Goal: Use online tool/utility: Utilize a website feature to perform a specific function

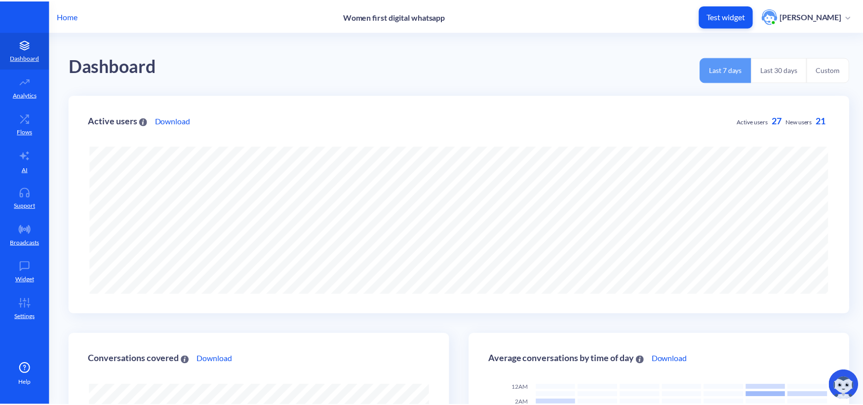
scroll to position [405, 869]
click at [68, 17] on p "Home" at bounding box center [67, 16] width 21 height 12
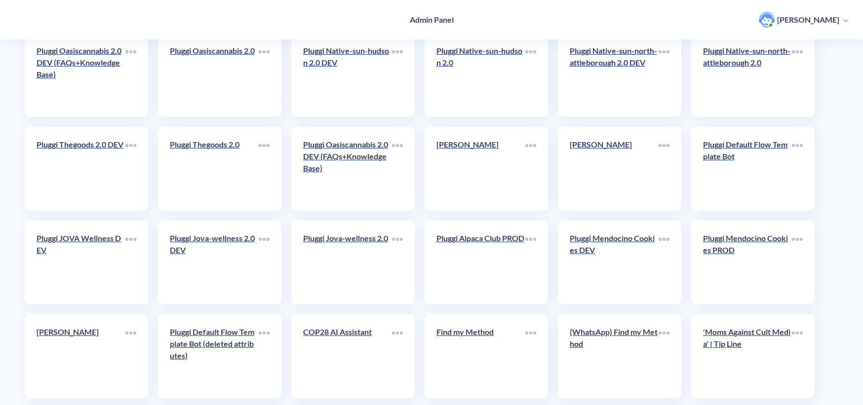
scroll to position [1687, 0]
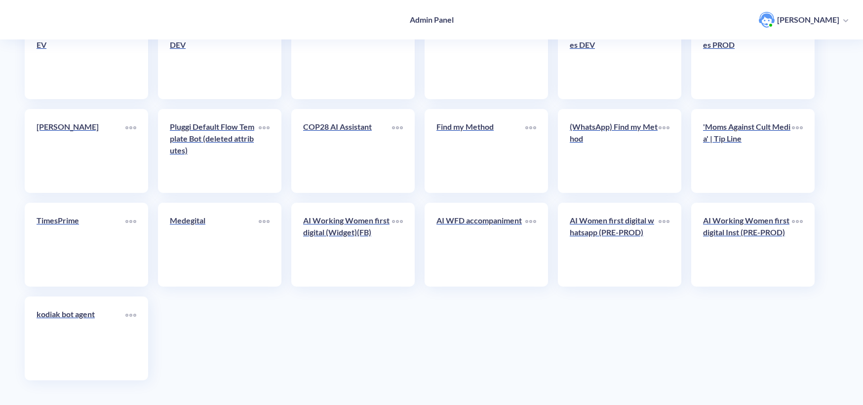
click at [317, 238] on div "AI Working Women first digital (Widget)(FB)" at bounding box center [347, 231] width 89 height 32
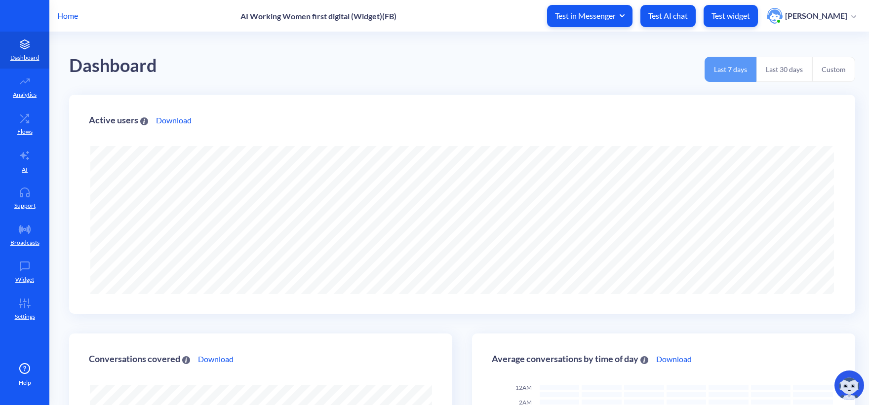
scroll to position [405, 869]
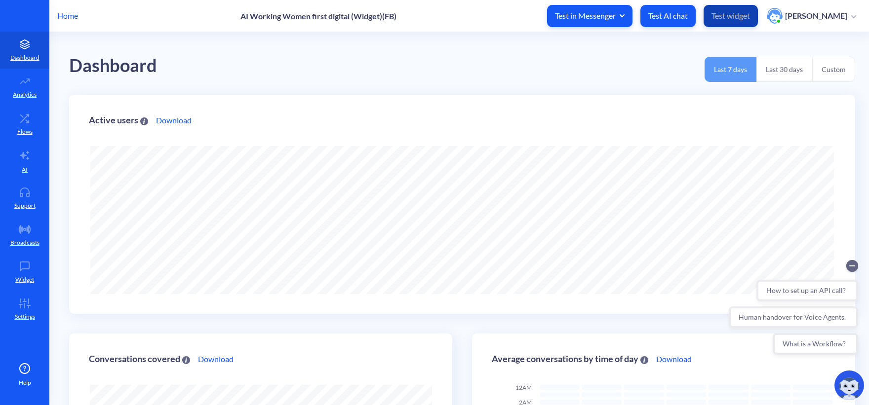
click at [746, 16] on p "Test widget" at bounding box center [731, 16] width 39 height 10
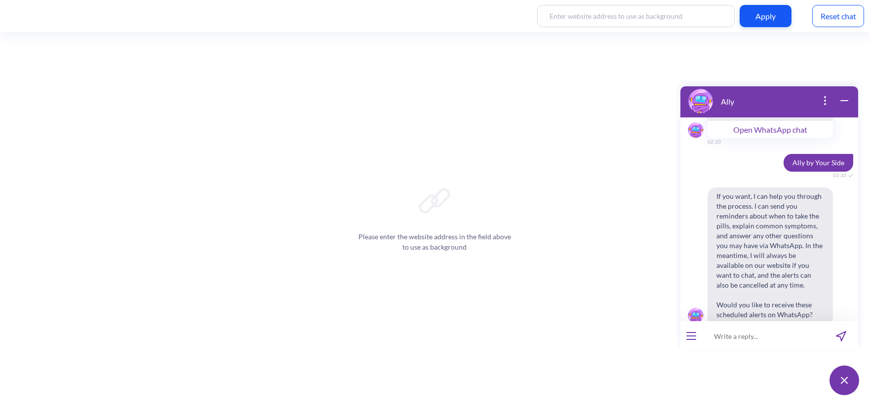
scroll to position [1118, 0]
click at [859, 14] on div "Reset chat" at bounding box center [838, 16] width 52 height 22
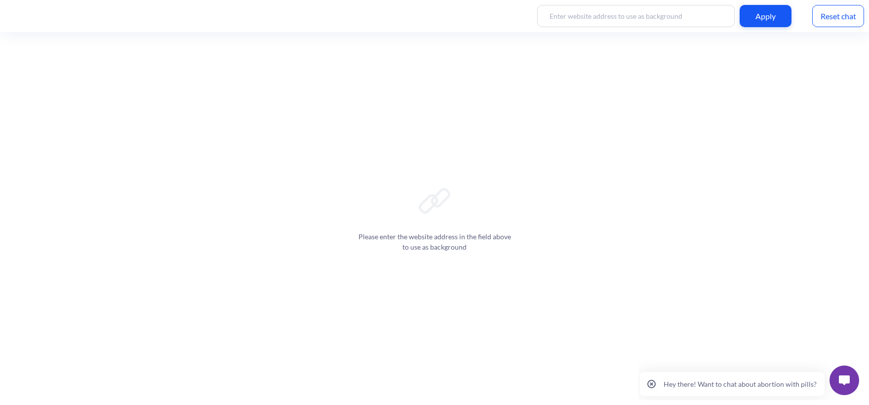
click at [834, 383] on button at bounding box center [845, 381] width 30 height 30
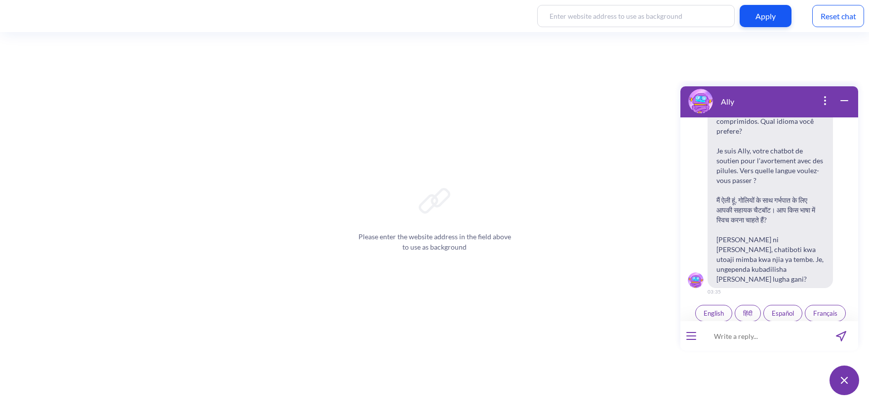
scroll to position [154, 0]
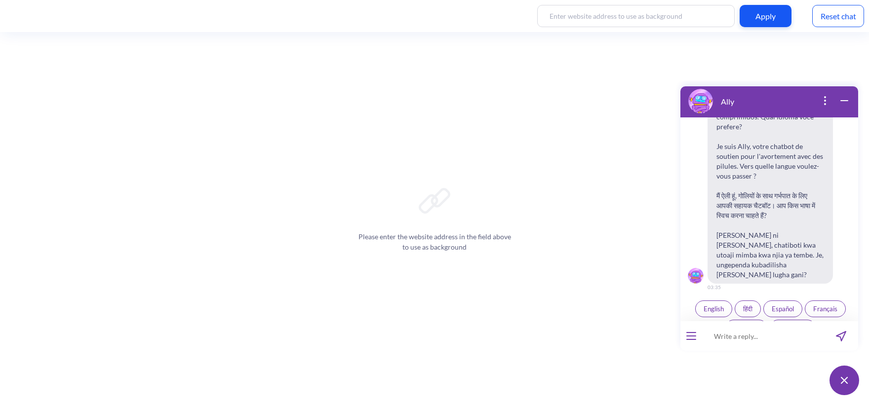
click at [775, 305] on span "Español" at bounding box center [783, 309] width 22 height 8
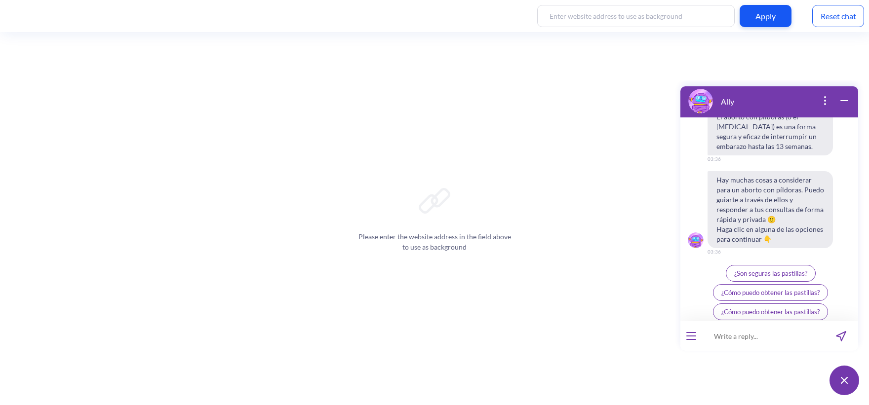
scroll to position [382, 0]
click at [693, 340] on div at bounding box center [691, 336] width 22 height 30
click at [694, 333] on icon "open menu" at bounding box center [691, 333] width 9 height 0
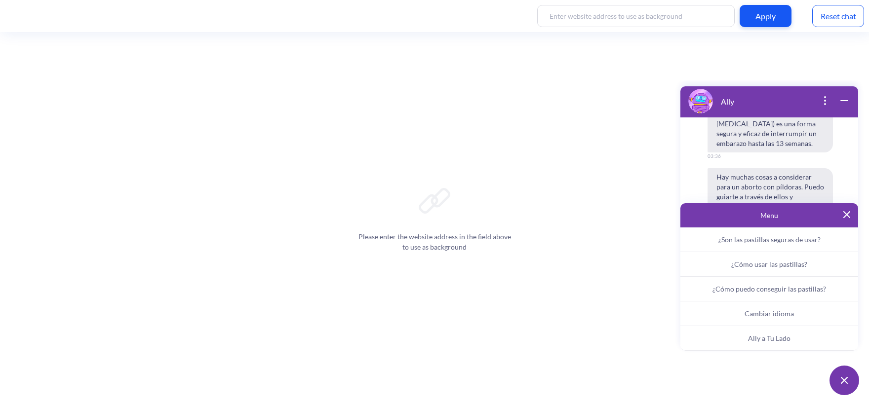
click at [769, 335] on span "Ally a Tu Lado" at bounding box center [769, 338] width 42 height 8
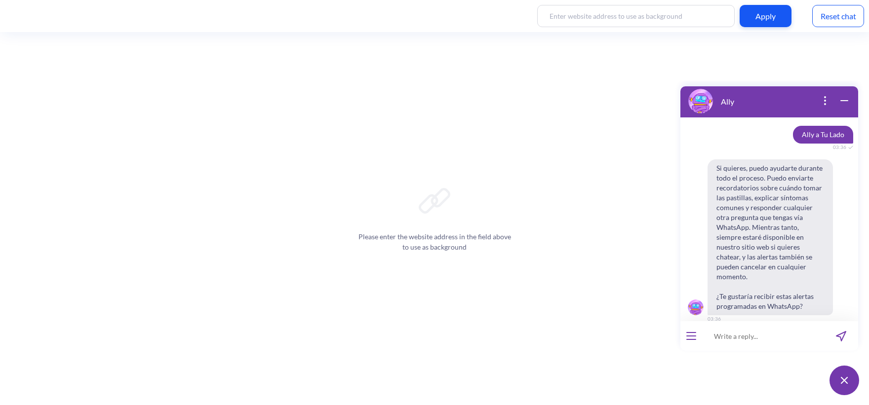
scroll to position [519, 0]
click at [751, 330] on button "Sí" at bounding box center [757, 338] width 22 height 17
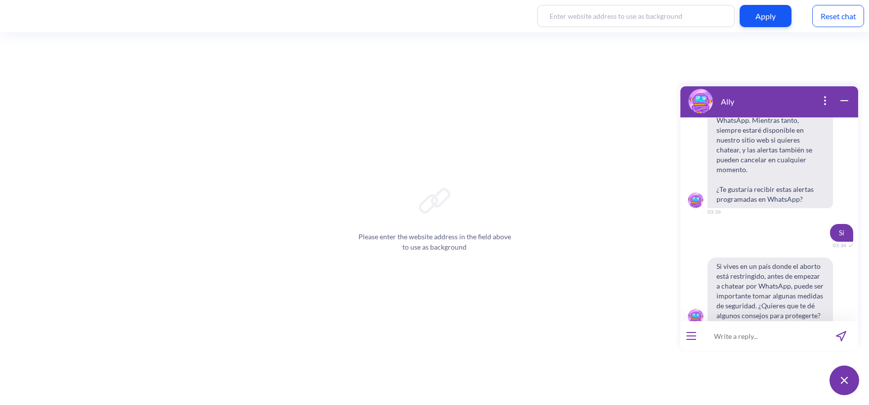
scroll to position [636, 0]
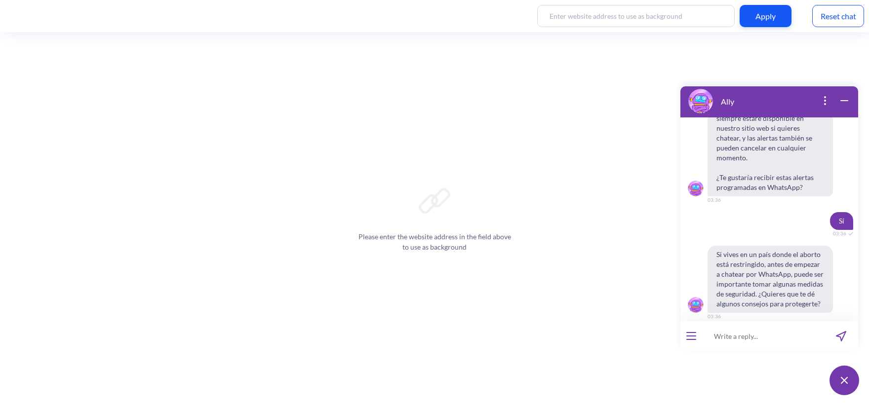
click at [754, 334] on span "Sí" at bounding box center [756, 338] width 5 height 8
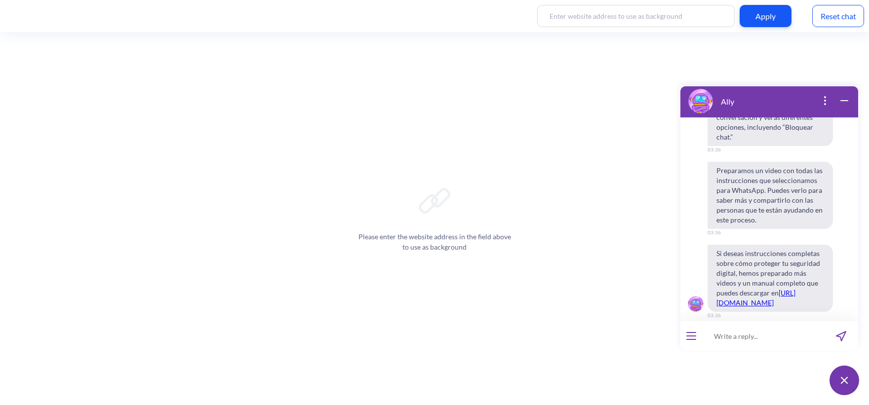
scroll to position [988, 0]
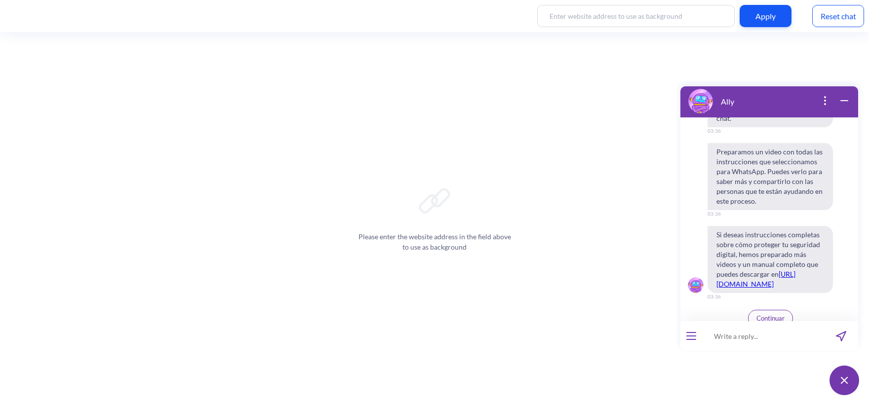
click at [762, 315] on span "Continuar" at bounding box center [770, 319] width 28 height 8
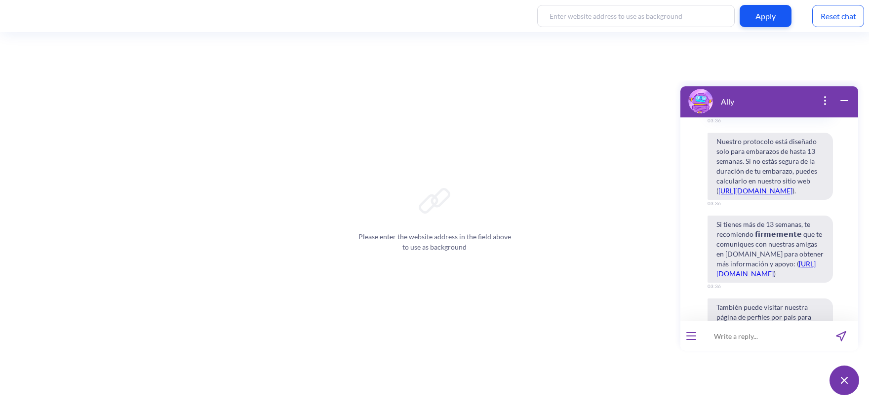
scroll to position [1563, 0]
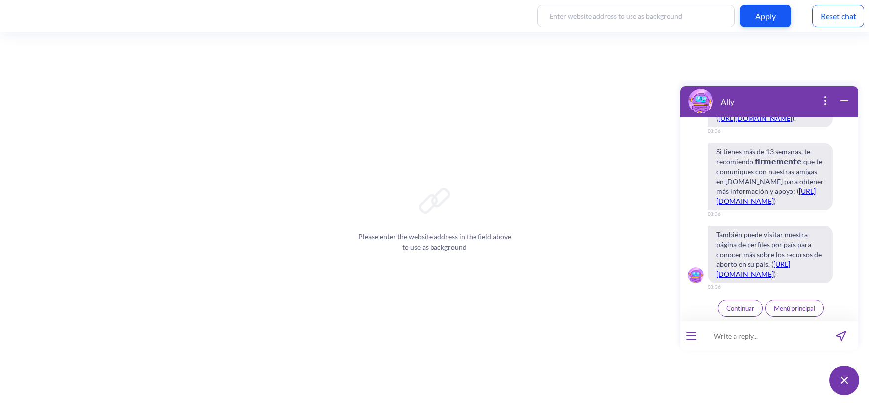
click at [740, 309] on span "Continuar" at bounding box center [740, 309] width 28 height 8
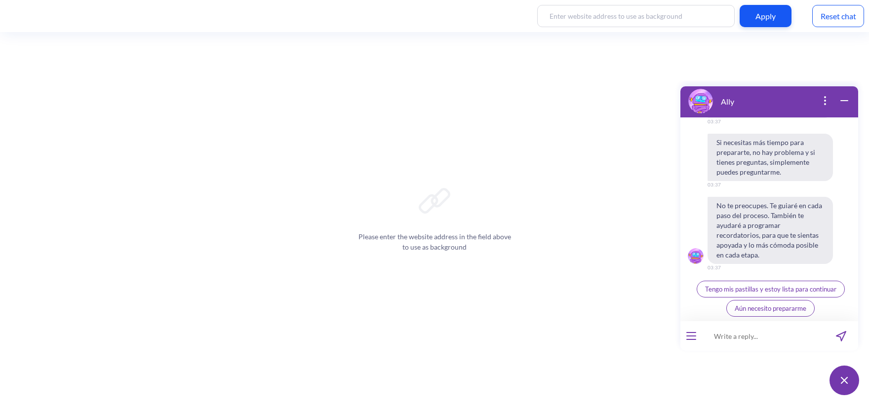
scroll to position [2041, 0]
click at [745, 283] on button "Tengo mis pastillas y estoy lista para continuar" at bounding box center [771, 289] width 148 height 17
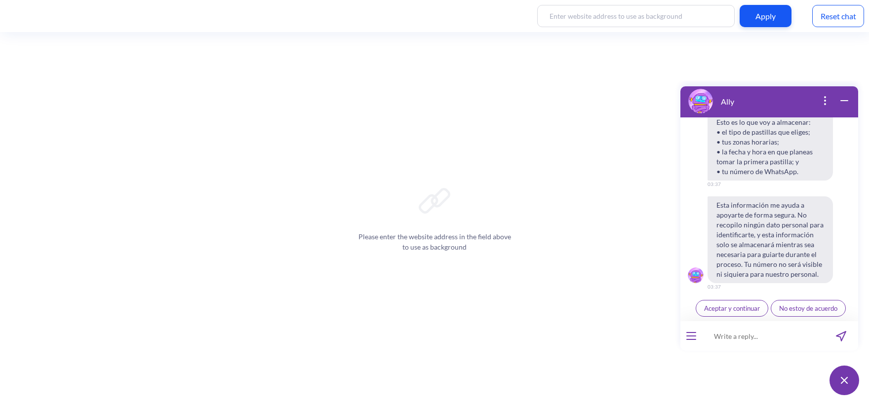
scroll to position [2261, 0]
click at [752, 316] on button "Aceptar y continuar" at bounding box center [732, 308] width 73 height 17
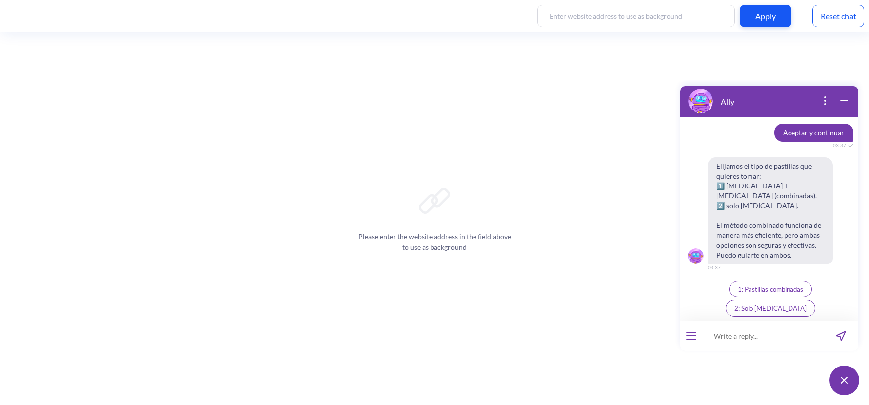
scroll to position [2417, 0]
click at [752, 298] on button "1: Pastillas combinadas" at bounding box center [770, 289] width 82 height 17
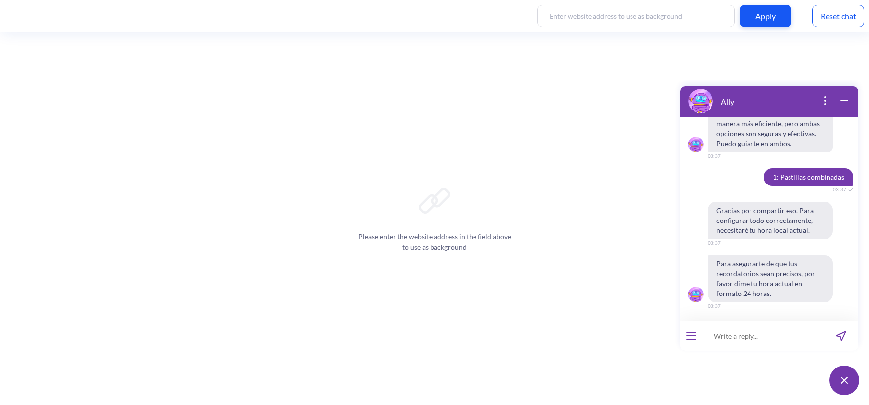
scroll to position [2547, 0]
click at [748, 344] on input at bounding box center [763, 336] width 122 height 30
type input "15:37"
click at [841, 336] on icon "send message" at bounding box center [841, 336] width 10 height 10
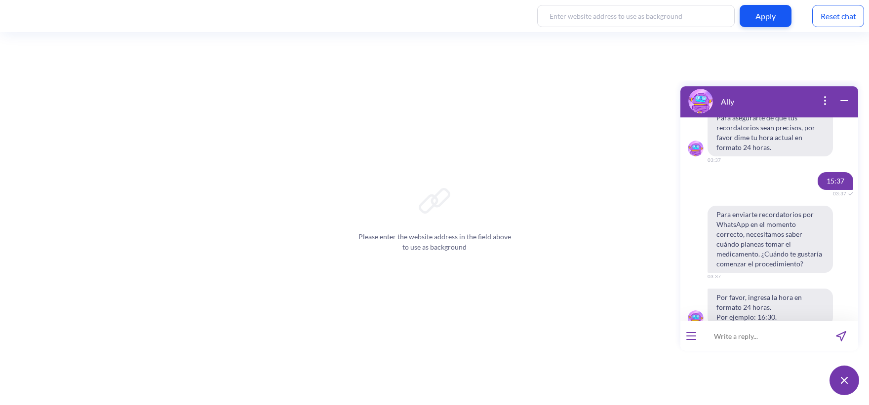
scroll to position [2717, 0]
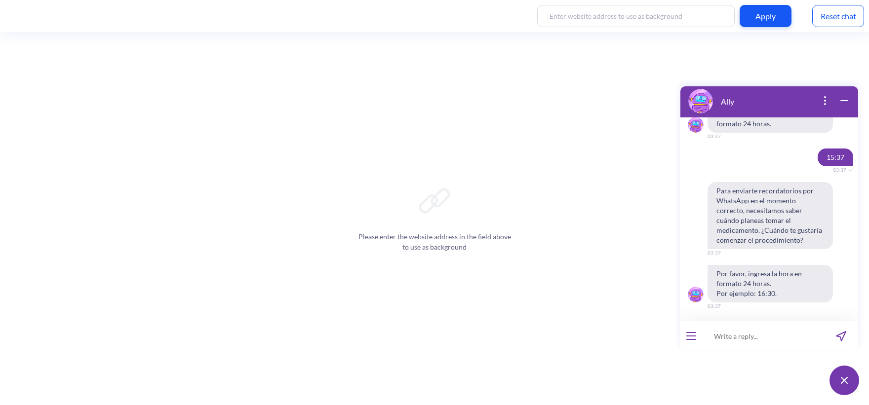
click at [743, 337] on input at bounding box center [763, 336] width 122 height 30
type input "15:39"
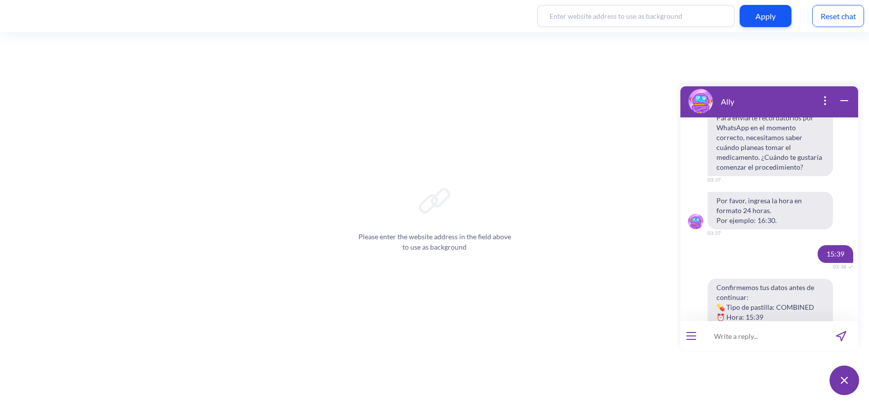
scroll to position [2863, 0]
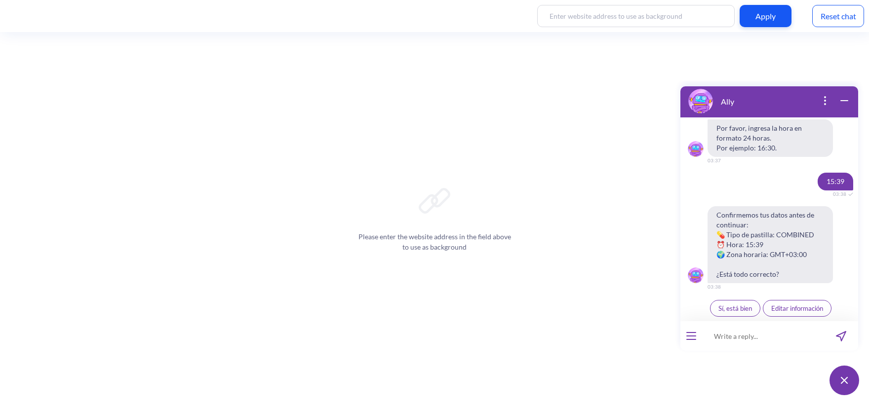
click at [729, 302] on button "Sí, está bien" at bounding box center [735, 308] width 50 height 17
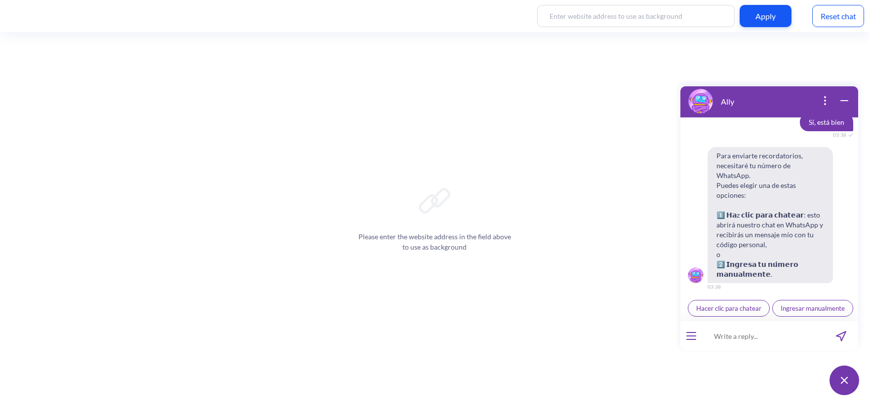
scroll to position [3068, 0]
click at [746, 305] on span "Hacer clic para chatear" at bounding box center [728, 309] width 65 height 8
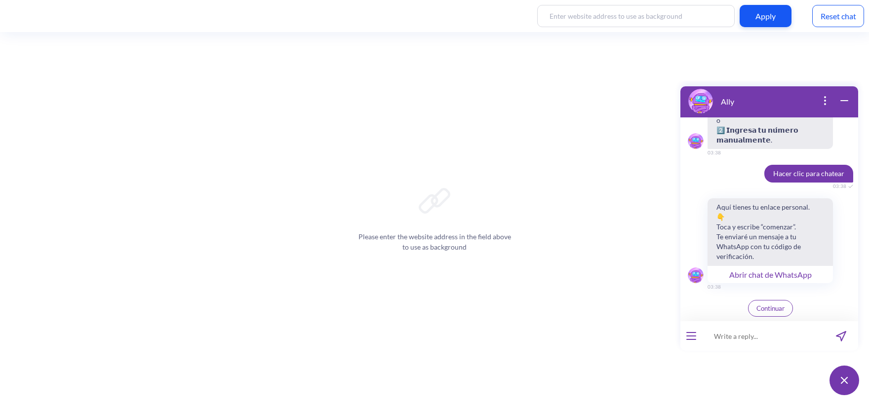
scroll to position [3183, 0]
click at [748, 278] on button "Abrir chat de WhatsApp" at bounding box center [770, 275] width 125 height 18
click at [695, 340] on icon "open menu" at bounding box center [691, 340] width 9 height 0
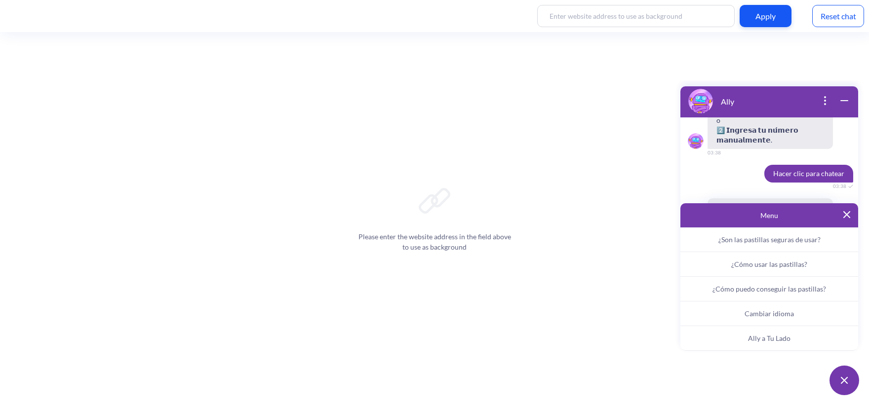
click at [731, 335] on button "Ally a Tu Lado" at bounding box center [769, 338] width 178 height 25
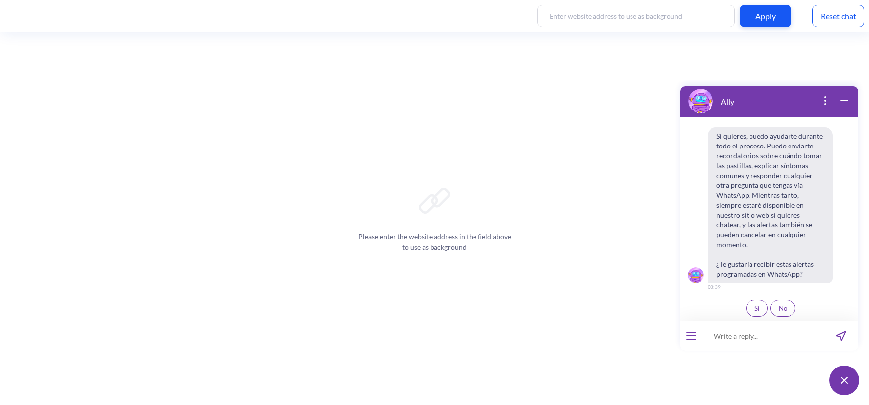
scroll to position [3378, 0]
click at [747, 306] on button "Sí" at bounding box center [757, 308] width 22 height 17
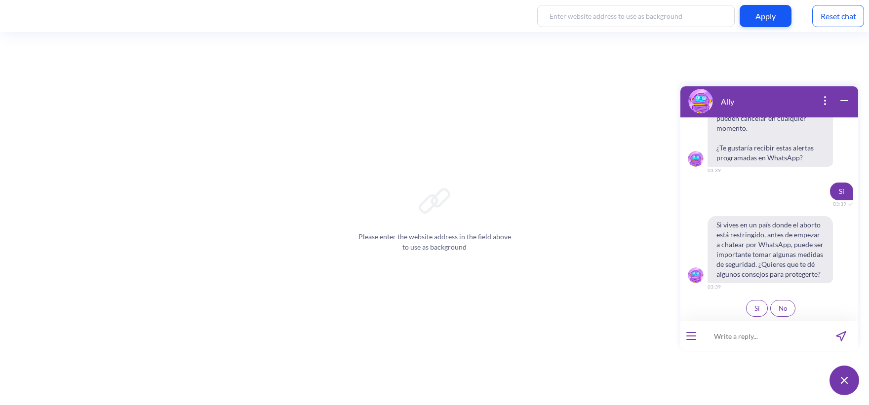
scroll to position [3495, 0]
click at [746, 306] on button "Sí" at bounding box center [757, 308] width 22 height 17
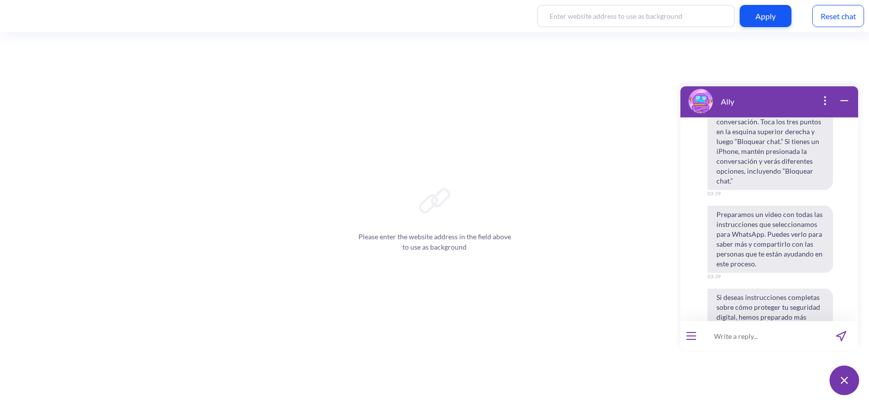
scroll to position [3847, 0]
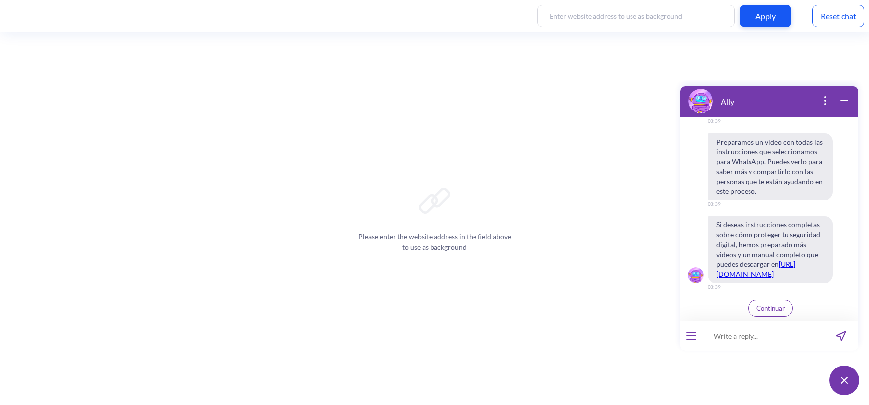
click at [761, 313] on button "Continuar" at bounding box center [770, 308] width 45 height 17
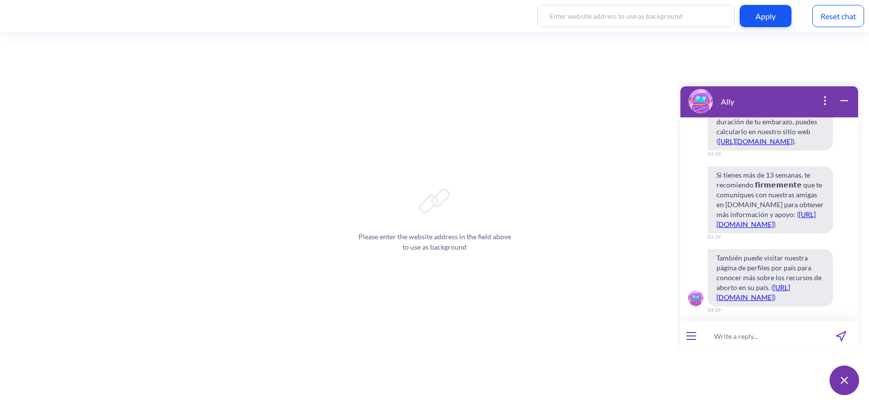
scroll to position [4422, 0]
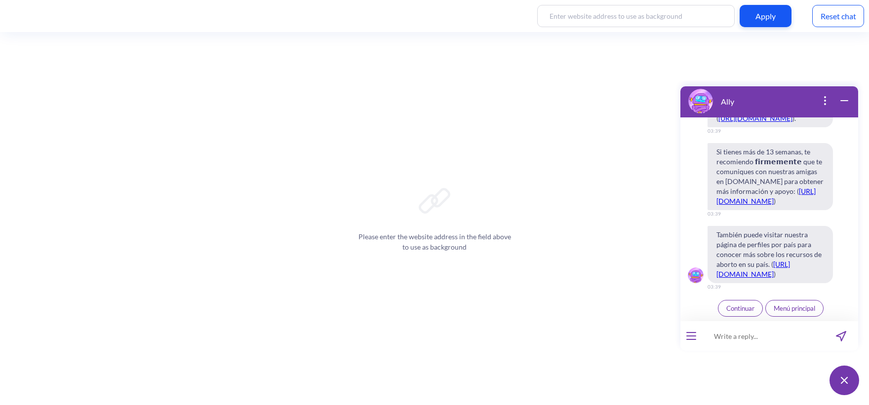
click at [743, 308] on span "Continuar" at bounding box center [740, 309] width 28 height 8
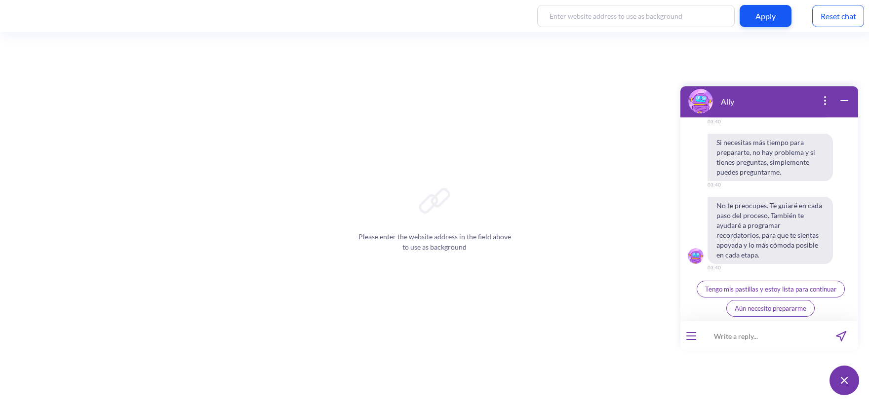
scroll to position [4900, 0]
click at [781, 289] on span "Tengo mis pastillas y estoy lista para continuar" at bounding box center [770, 289] width 131 height 8
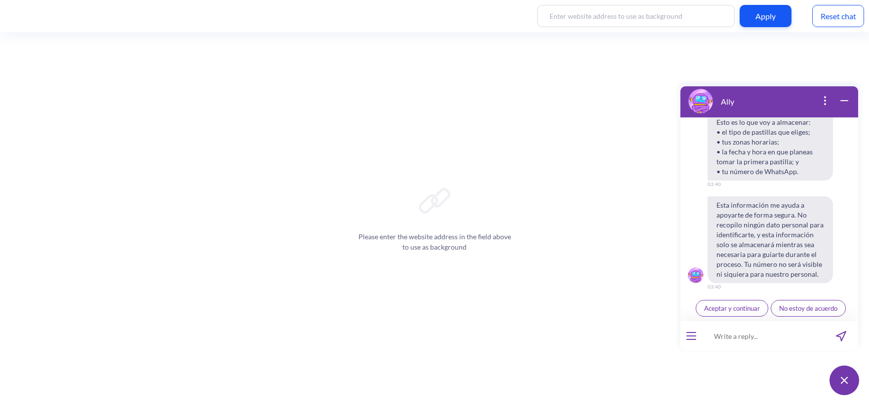
scroll to position [5119, 0]
click at [741, 309] on span "Aceptar y continuar" at bounding box center [732, 309] width 56 height 8
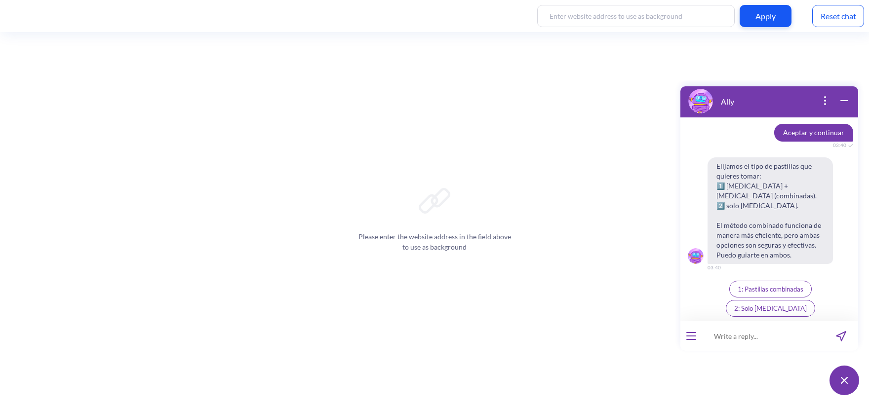
scroll to position [5275, 0]
click at [751, 298] on button "1: Pastillas combinadas" at bounding box center [770, 289] width 82 height 17
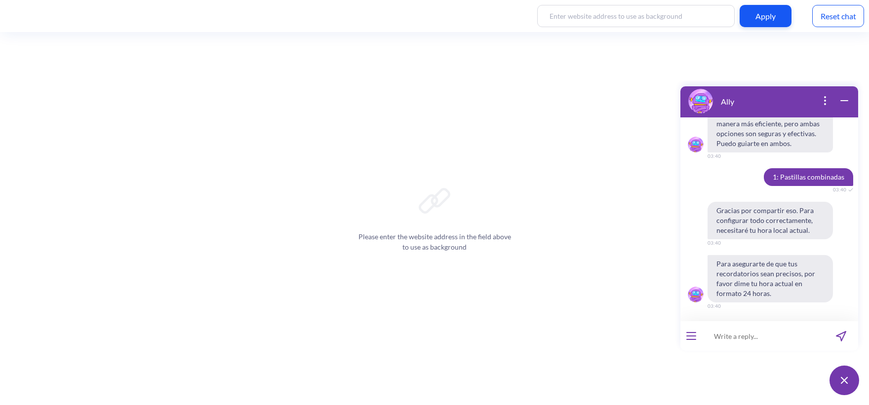
scroll to position [5406, 0]
click at [746, 345] on input at bounding box center [763, 336] width 122 height 30
type input "15:41"
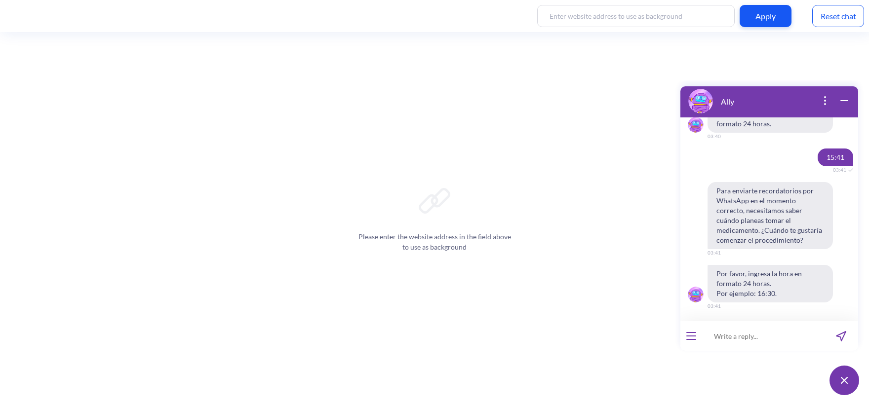
scroll to position [5576, 0]
type input "15:42"
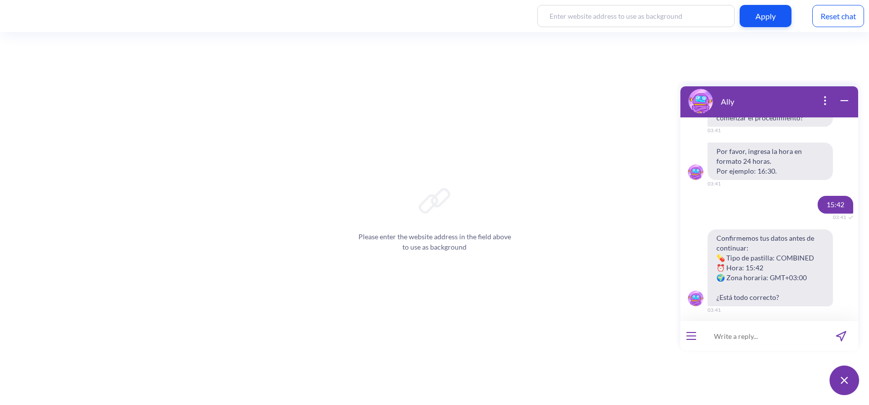
scroll to position [5722, 0]
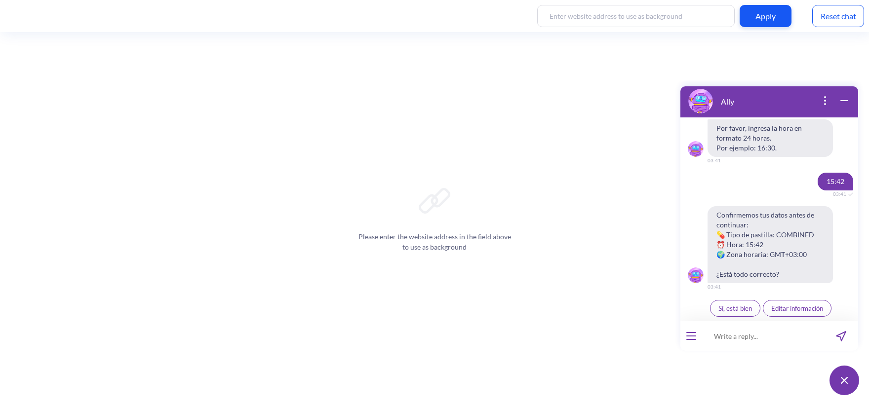
click at [745, 304] on button "Sí, está bien" at bounding box center [735, 308] width 50 height 17
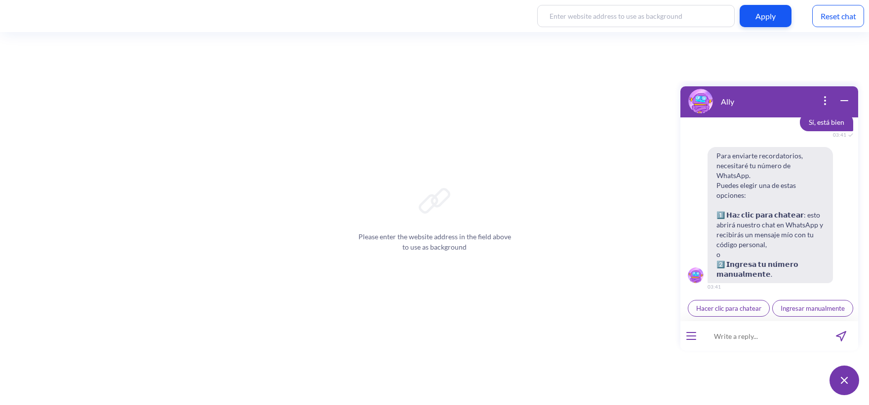
scroll to position [5927, 0]
click at [772, 314] on button "Ingresar manualmente" at bounding box center [812, 308] width 81 height 17
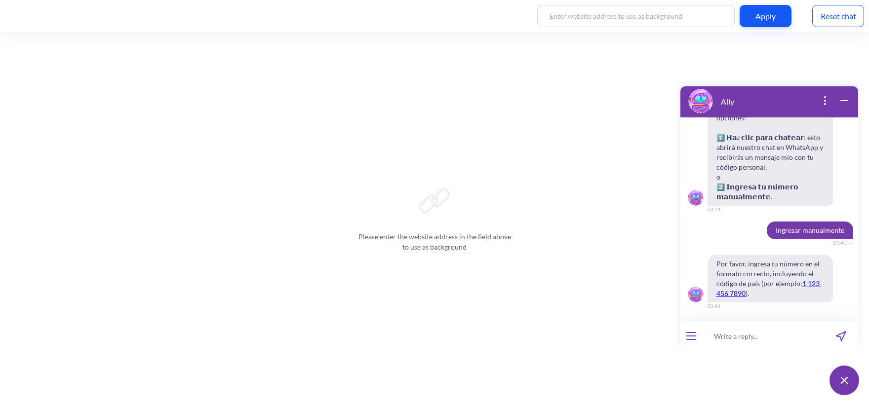
scroll to position [5985, 0]
click at [760, 343] on input at bounding box center [763, 336] width 122 height 30
type input "380970438103"
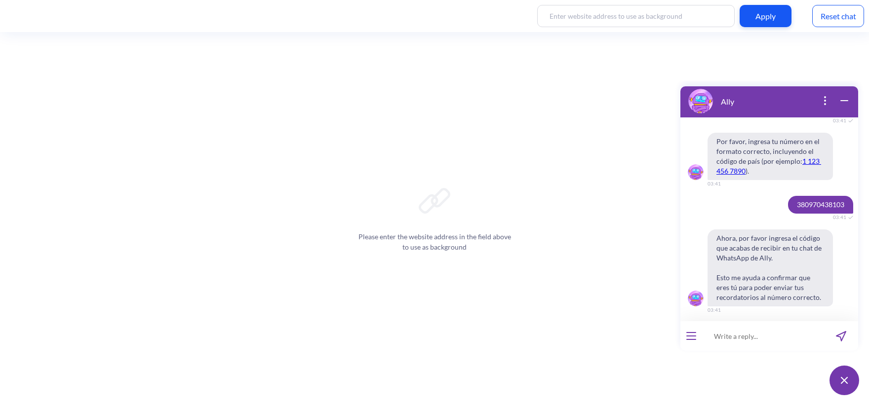
scroll to position [6131, 0]
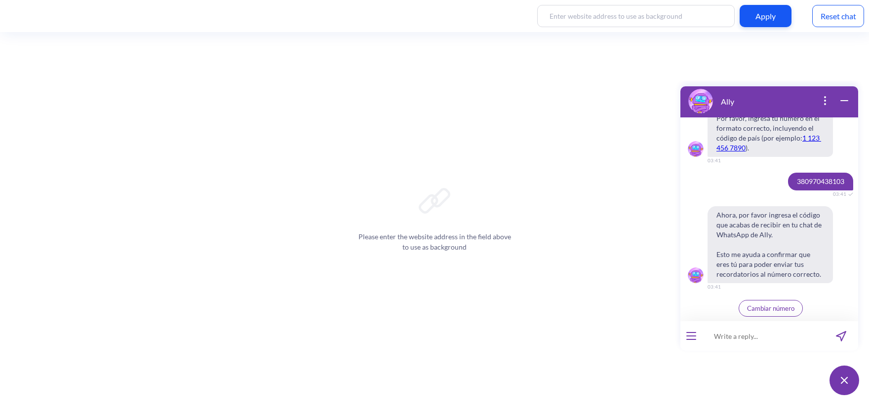
click at [751, 241] on span "Ahora, por favor ingresa el código que acabas de recibir en tu chat de WhatsApp…" at bounding box center [770, 244] width 125 height 77
click at [774, 278] on span "Ahora, por favor ingresa el código que acabas de recibir en tu chat de WhatsApp…" at bounding box center [770, 244] width 125 height 77
click at [692, 338] on button "open menu" at bounding box center [691, 336] width 10 height 8
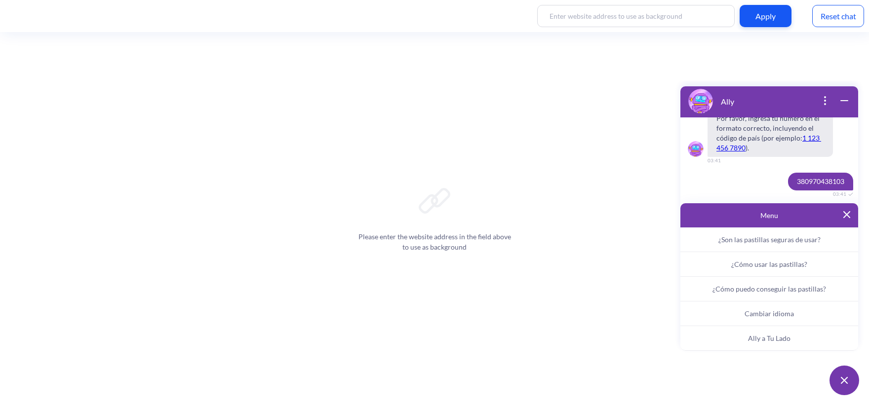
click at [847, 21] on div "Reset chat" at bounding box center [838, 16] width 52 height 22
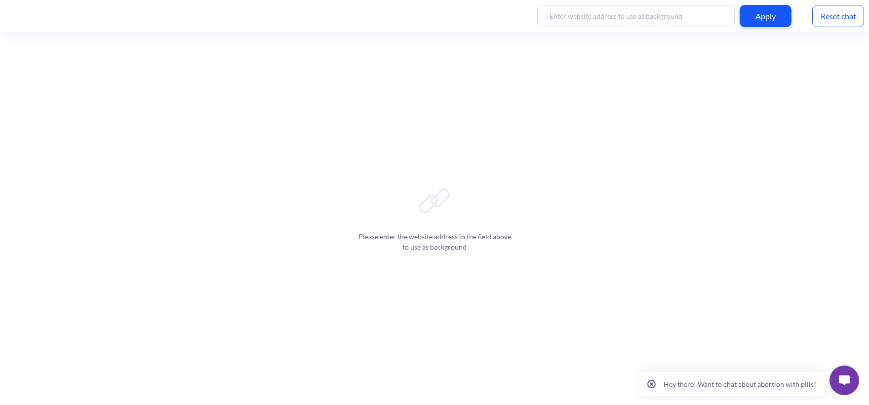
click at [845, 377] on img at bounding box center [844, 381] width 11 height 10
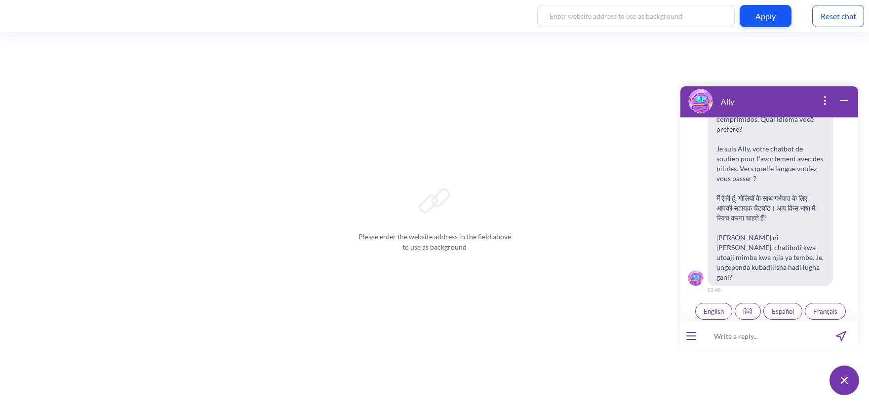
scroll to position [154, 0]
click at [706, 301] on button "English" at bounding box center [713, 309] width 37 height 17
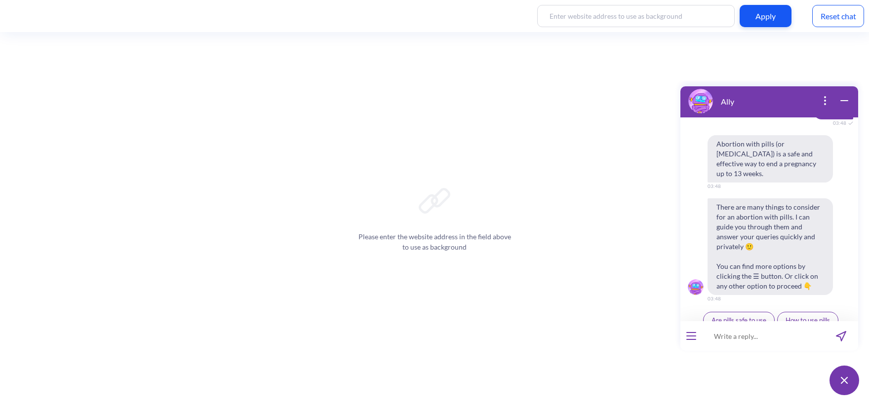
scroll to position [353, 0]
click at [762, 315] on span "Are pills safe to use" at bounding box center [739, 319] width 55 height 8
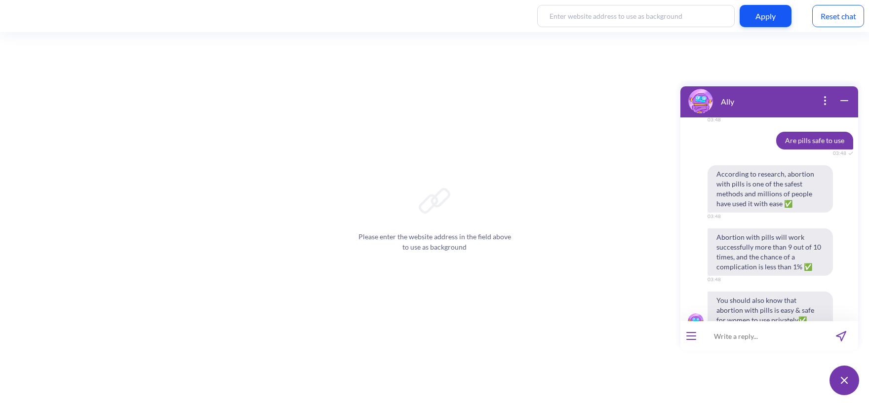
scroll to position [538, 0]
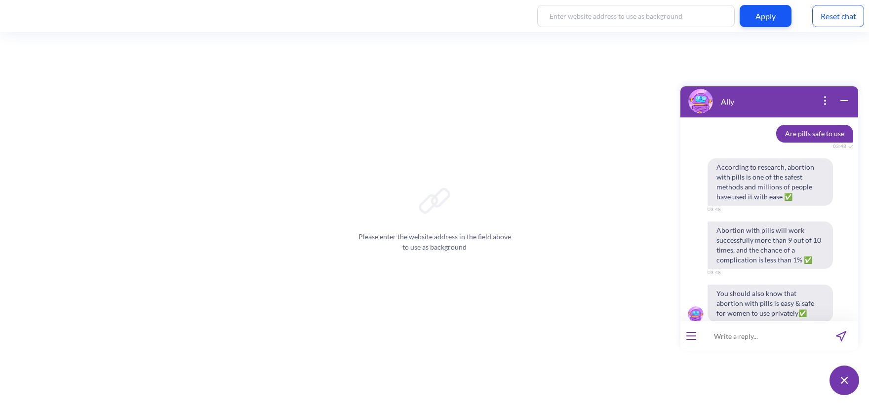
click at [687, 339] on button "open menu" at bounding box center [691, 336] width 10 height 8
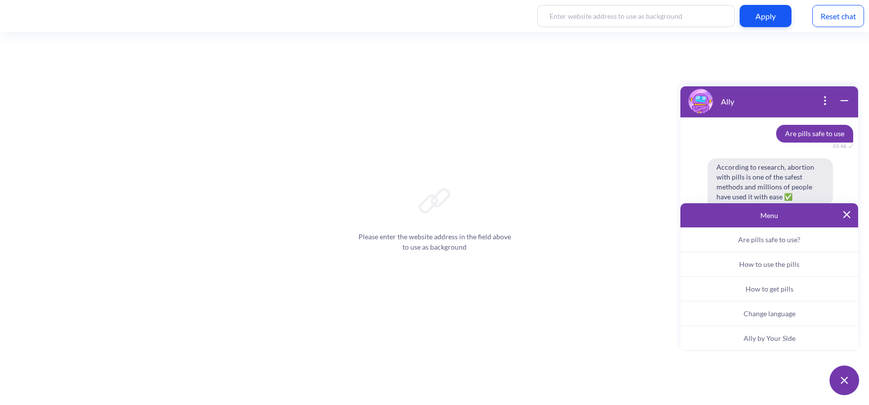
scroll to position [581, 0]
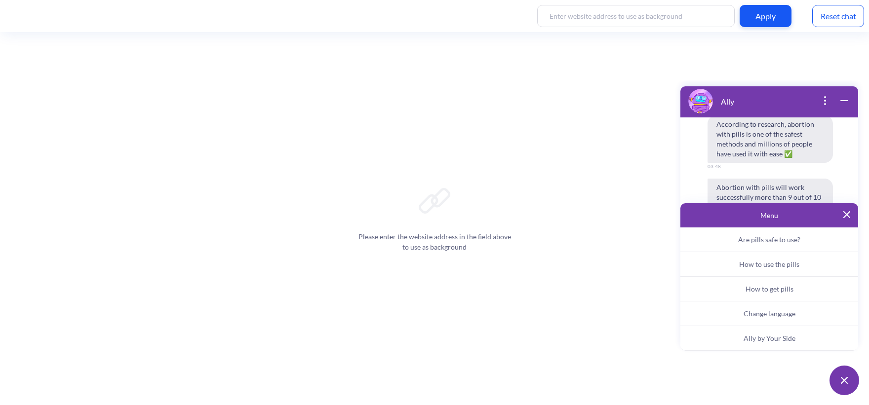
click at [750, 337] on span "Ally by Your Side" at bounding box center [770, 338] width 52 height 8
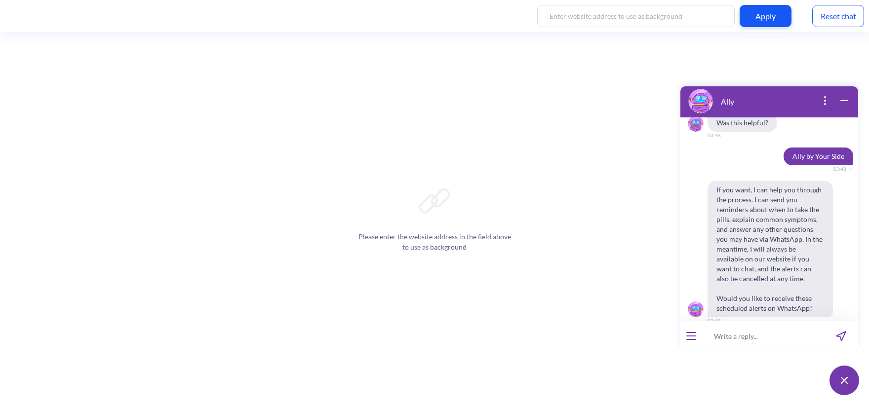
scroll to position [766, 0]
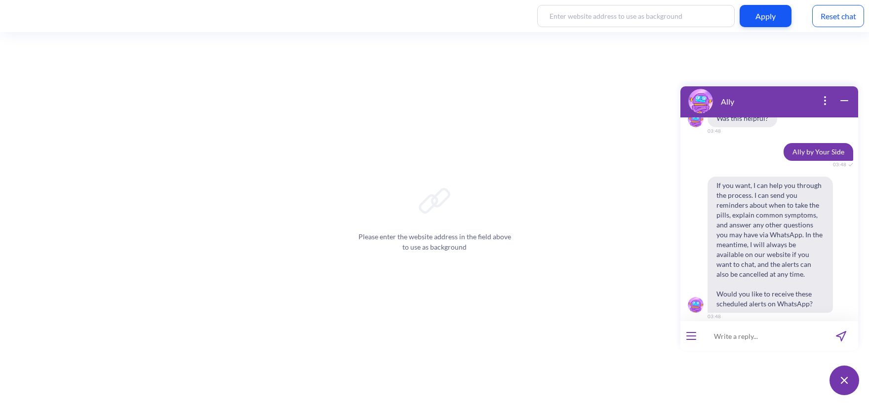
click at [747, 330] on button "Yes" at bounding box center [757, 338] width 27 height 17
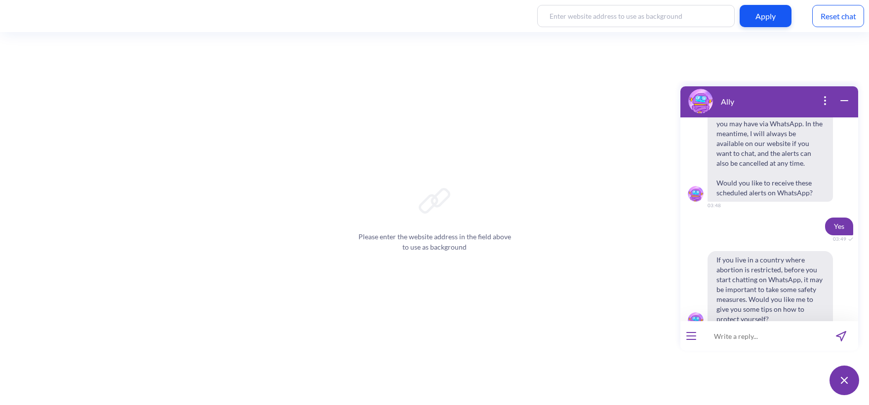
scroll to position [893, 0]
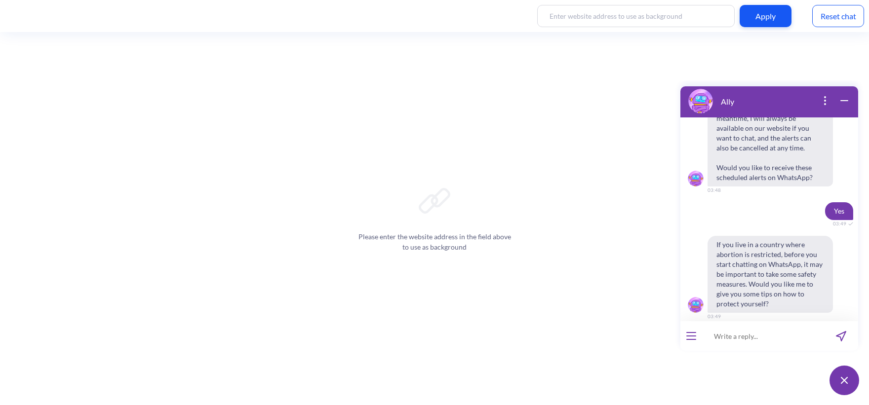
drag, startPoint x: 754, startPoint y: 312, endPoint x: 779, endPoint y: 317, distance: 25.8
click at [779, 329] on div "Yes No" at bounding box center [769, 339] width 171 height 20
click at [789, 330] on button "No" at bounding box center [785, 338] width 25 height 17
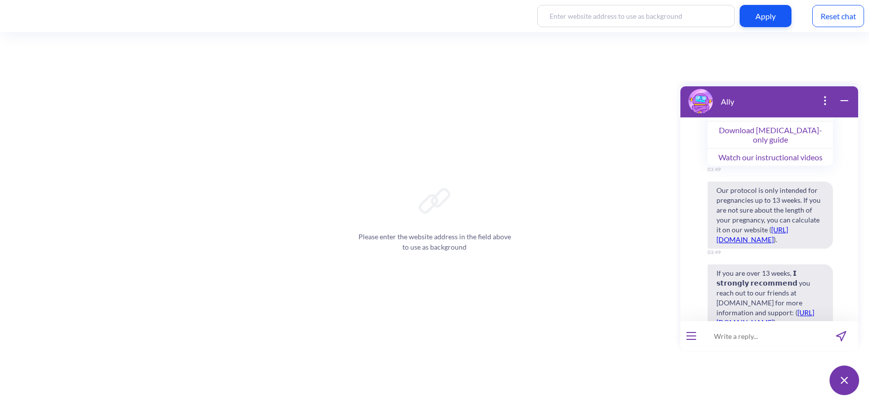
scroll to position [1410, 0]
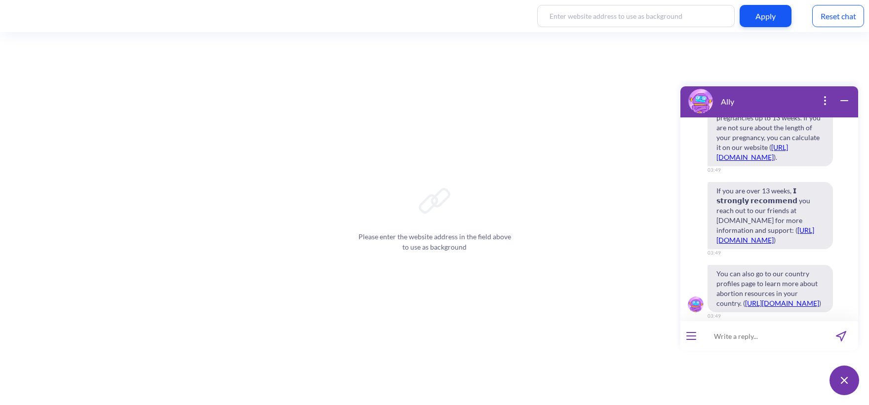
click at [756, 329] on button "Continue" at bounding box center [745, 337] width 42 height 17
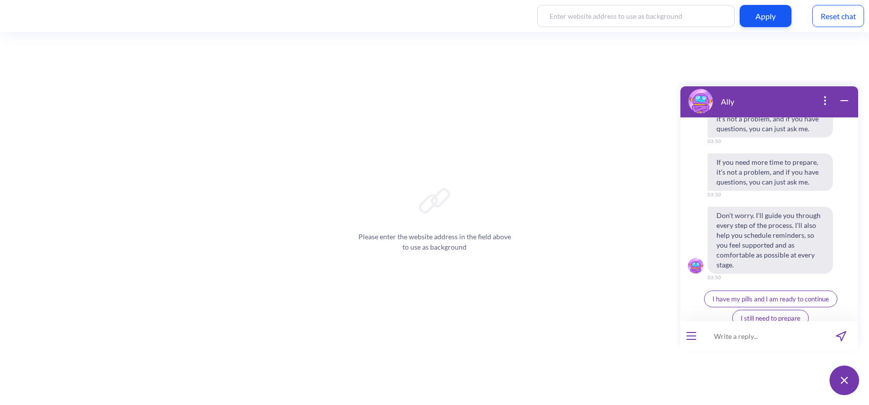
scroll to position [1868, 0]
click at [744, 295] on span "I have my pills and I am ready to continue" at bounding box center [771, 299] width 117 height 8
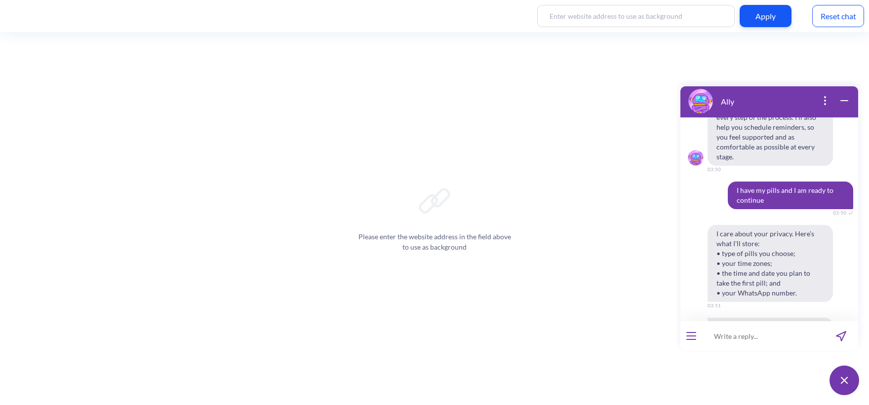
scroll to position [2078, 0]
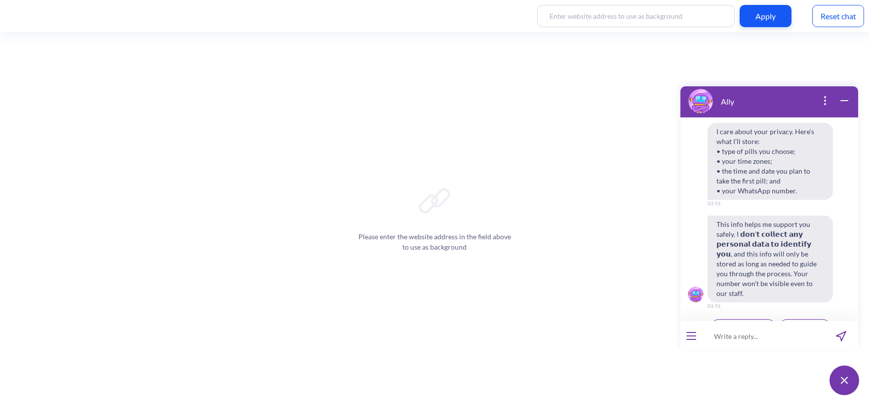
click at [742, 324] on span "Agree & continue" at bounding box center [743, 328] width 49 height 8
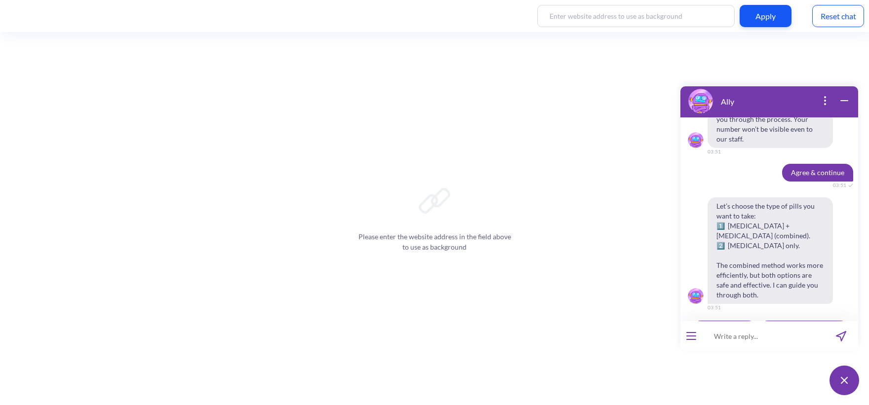
scroll to position [2234, 0]
click at [738, 324] on span "1: Combined pills" at bounding box center [725, 328] width 48 height 8
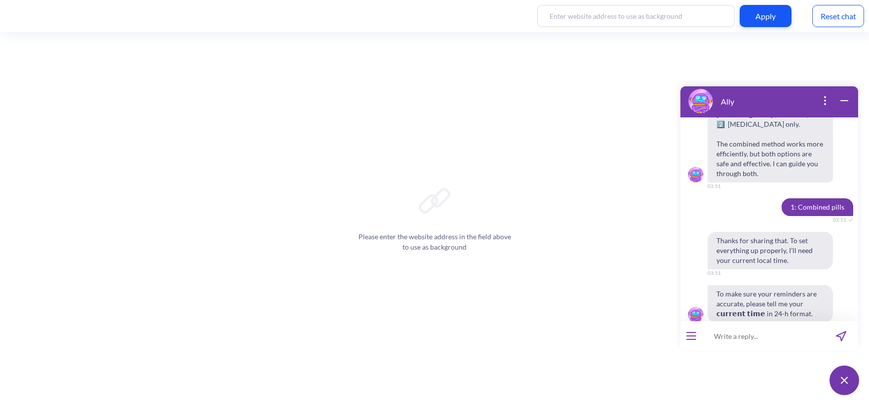
scroll to position [2355, 0]
click at [752, 336] on input at bounding box center [763, 336] width 122 height 30
type input "15:52"
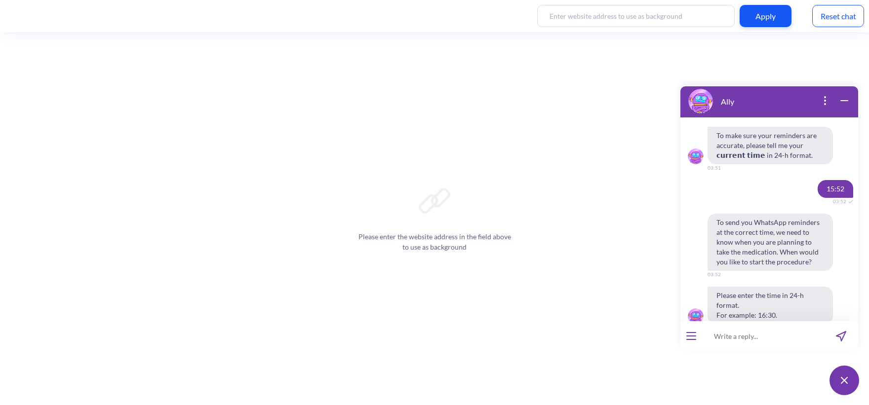
scroll to position [2515, 0]
click at [709, 351] on div "Ally Hello! Hola! Oi! Bonjour! नमस्ते! Habari! 03:48 I'm Ally, your support cha…" at bounding box center [769, 240] width 190 height 320
click at [714, 340] on input at bounding box center [763, 336] width 122 height 30
type input "15:53"
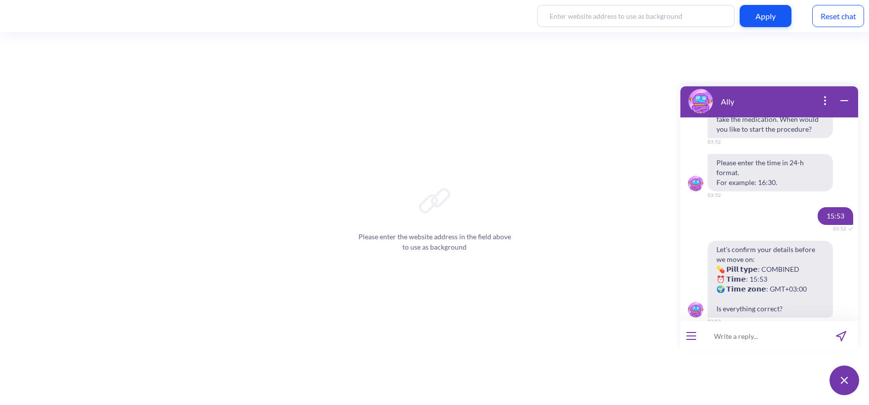
scroll to position [2660, 0]
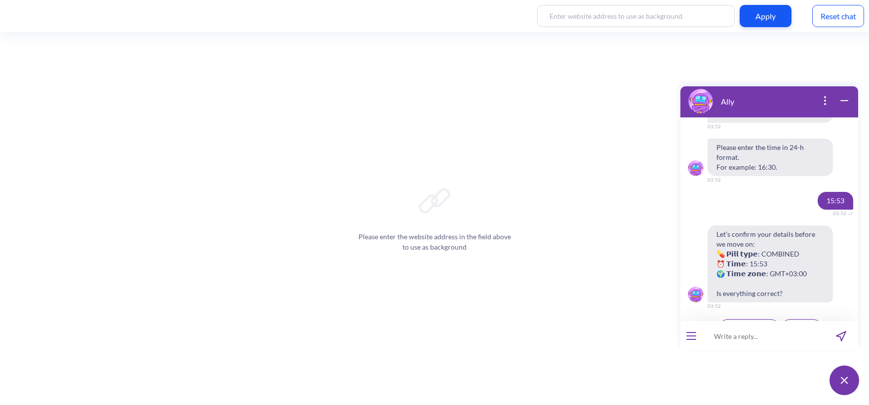
click at [768, 319] on button "Yes, looks good" at bounding box center [749, 327] width 60 height 17
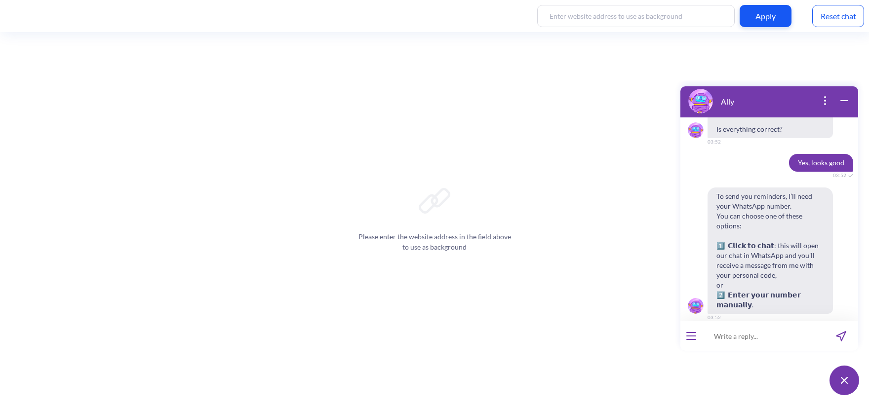
scroll to position [2826, 0]
click at [783, 334] on span "Enter manually" at bounding box center [797, 338] width 43 height 8
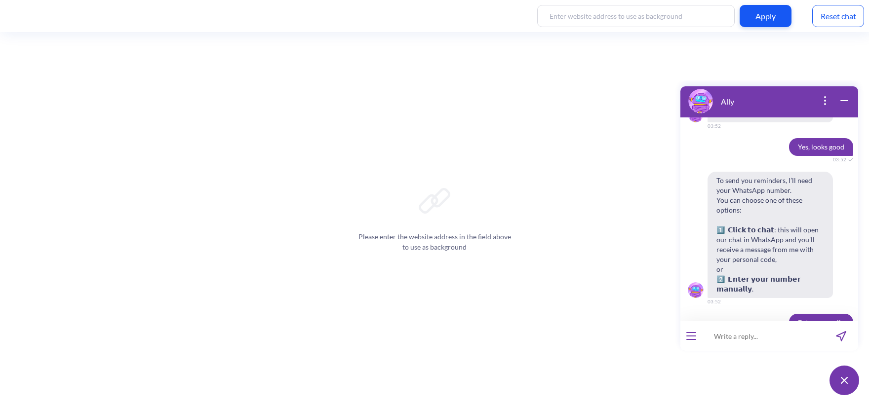
scroll to position [2851, 0]
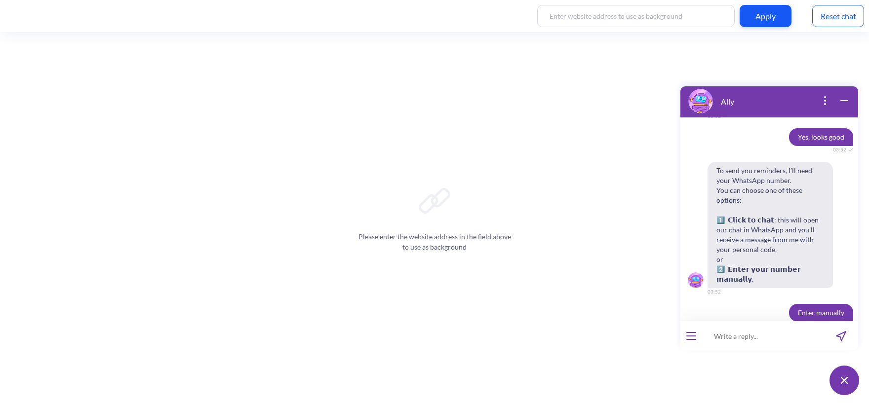
click at [765, 336] on input at bounding box center [763, 336] width 122 height 30
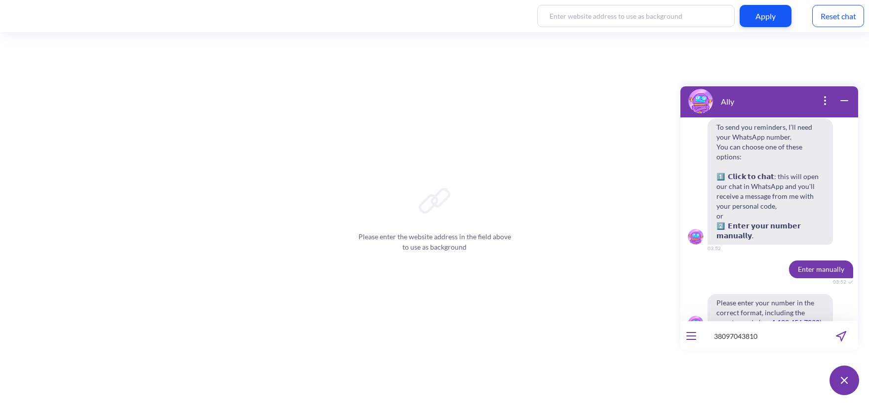
type input "380970438103"
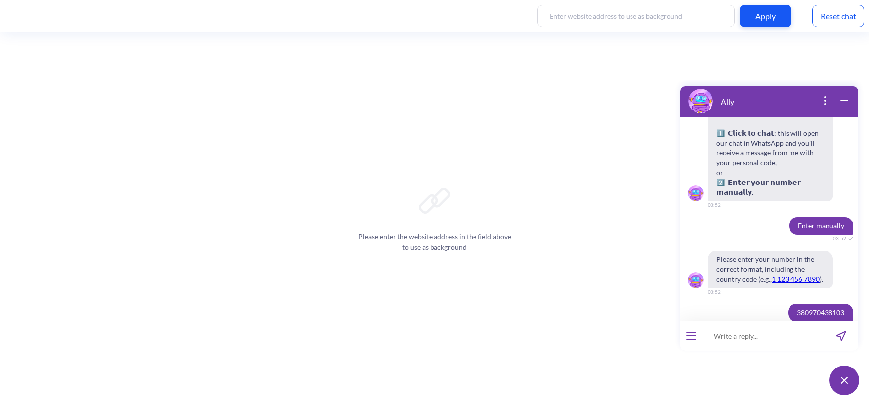
scroll to position [3040, 0]
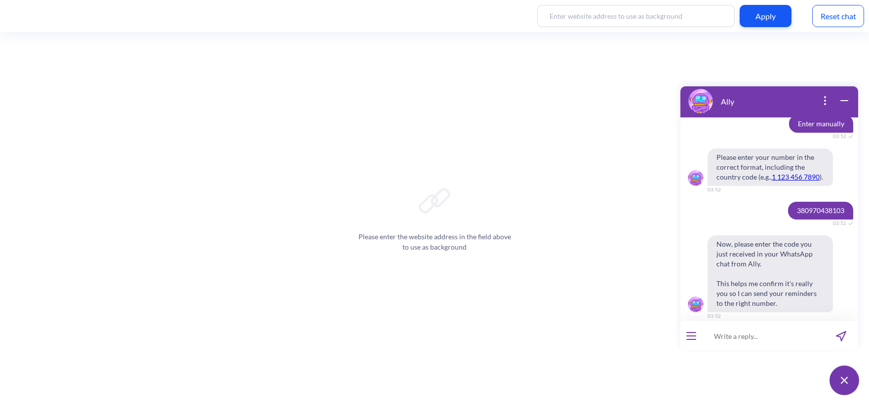
click at [694, 339] on button "open menu" at bounding box center [691, 336] width 10 height 8
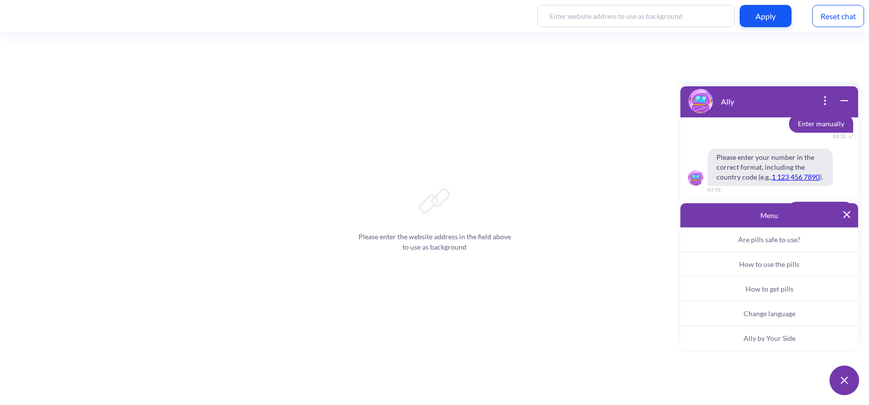
click at [746, 341] on span "Ally by Your Side" at bounding box center [770, 338] width 52 height 8
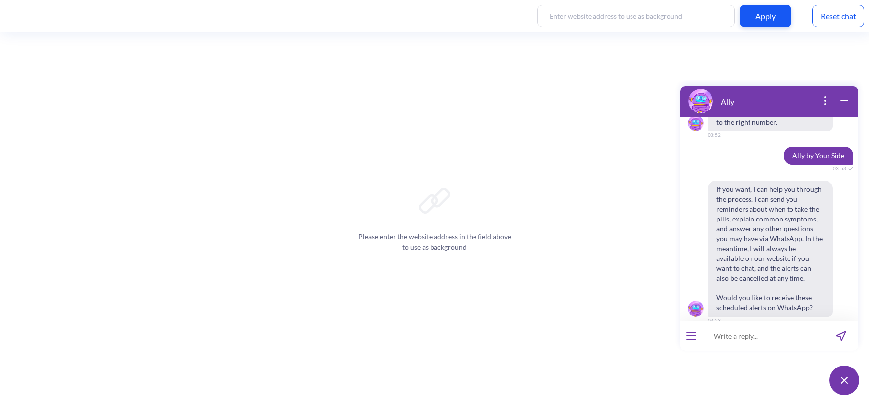
scroll to position [3225, 0]
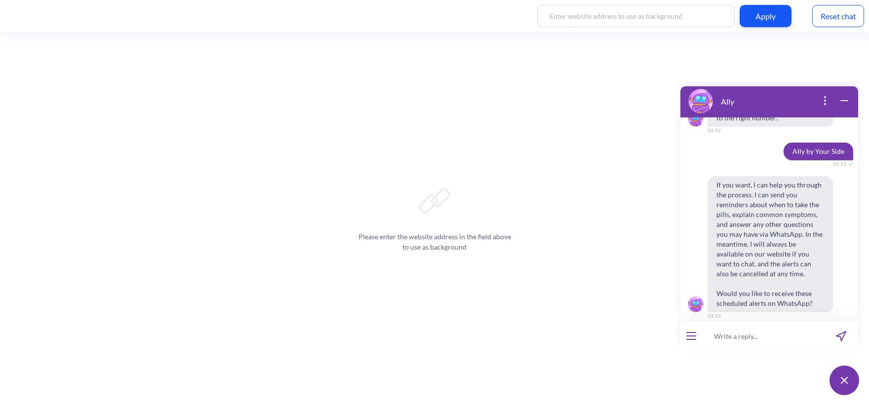
click at [762, 329] on button "Yes" at bounding box center [757, 337] width 27 height 17
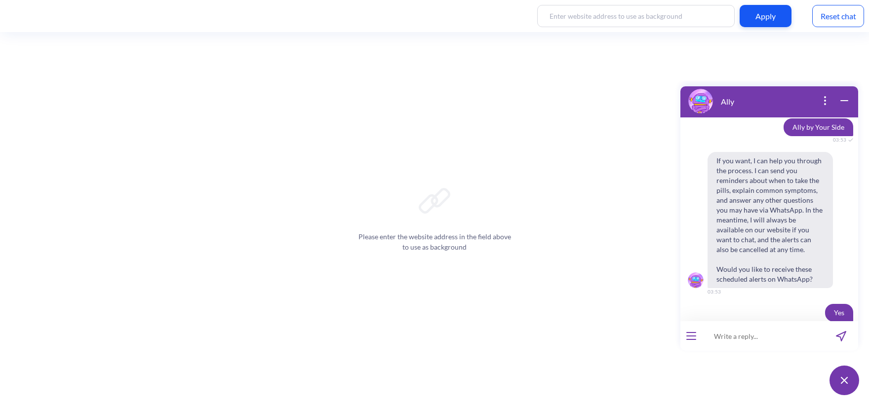
scroll to position [3352, 0]
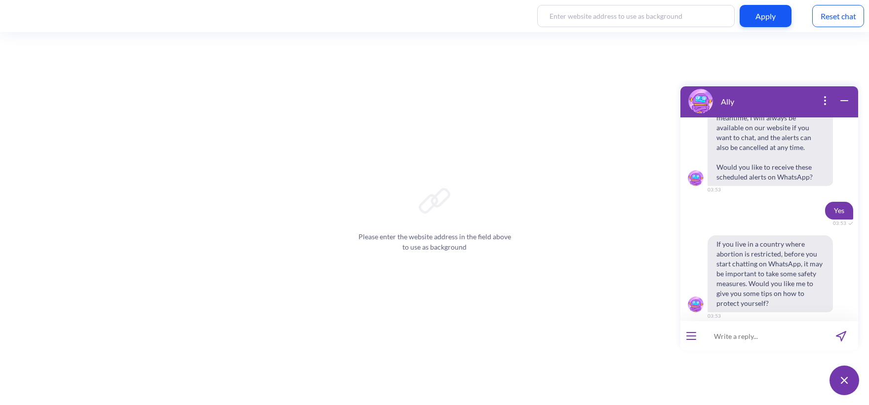
click at [752, 334] on span "Yes" at bounding box center [757, 338] width 10 height 8
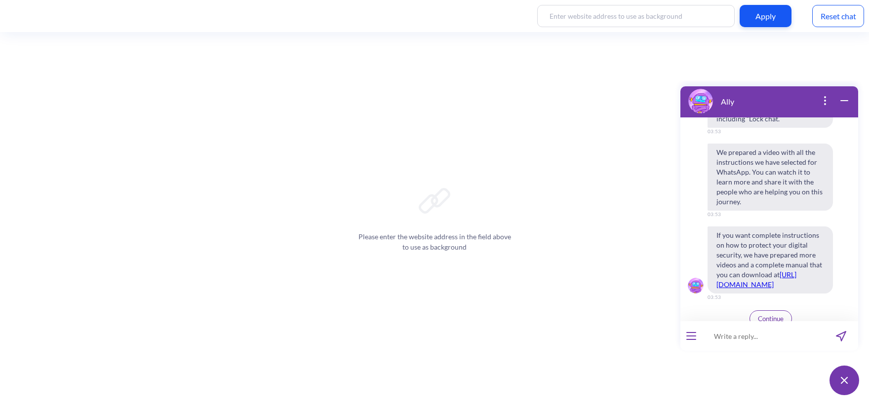
scroll to position [3693, 0]
click at [765, 314] on span "Continue" at bounding box center [771, 318] width 26 height 8
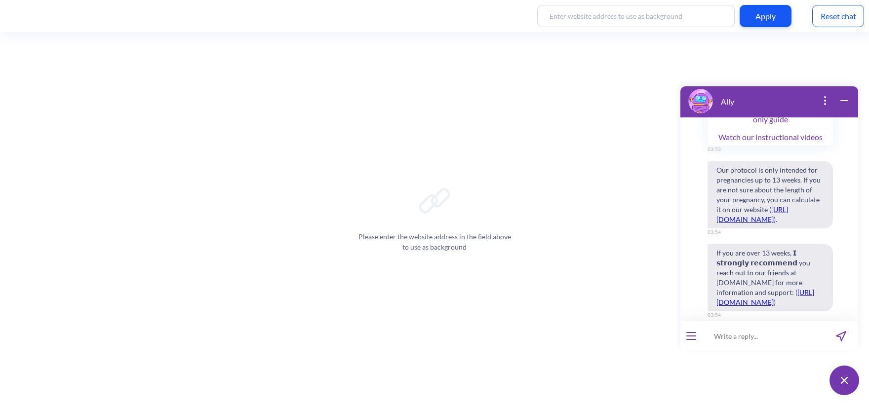
scroll to position [4211, 0]
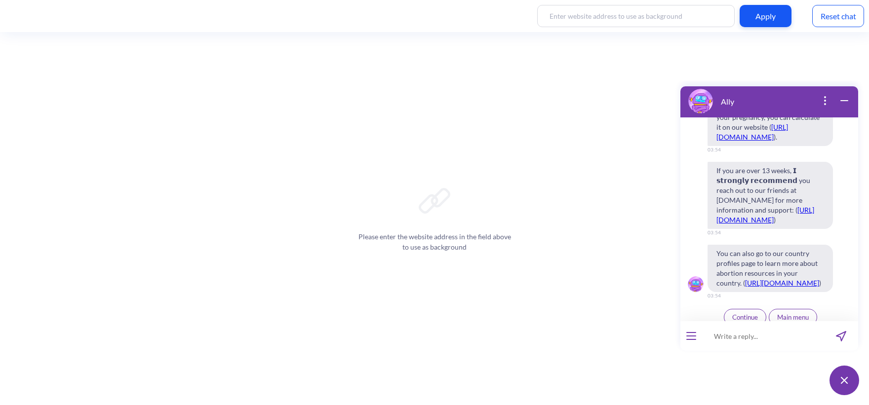
click at [751, 314] on span "Continue" at bounding box center [745, 318] width 26 height 8
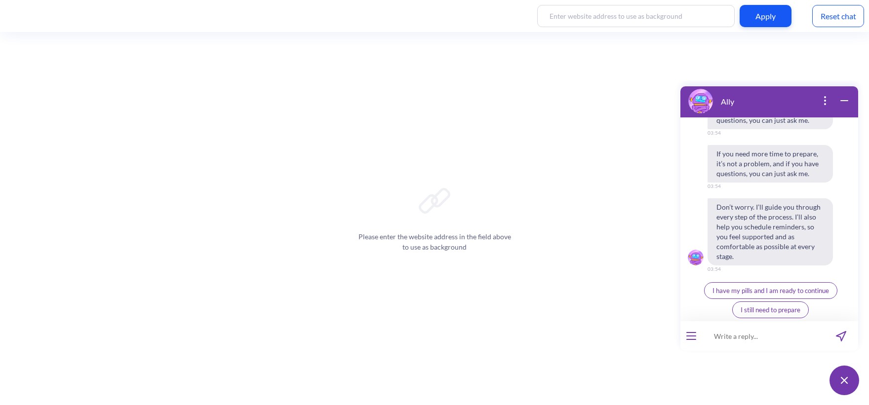
scroll to position [4669, 0]
click at [749, 291] on span "I have my pills and I am ready to continue" at bounding box center [771, 289] width 117 height 8
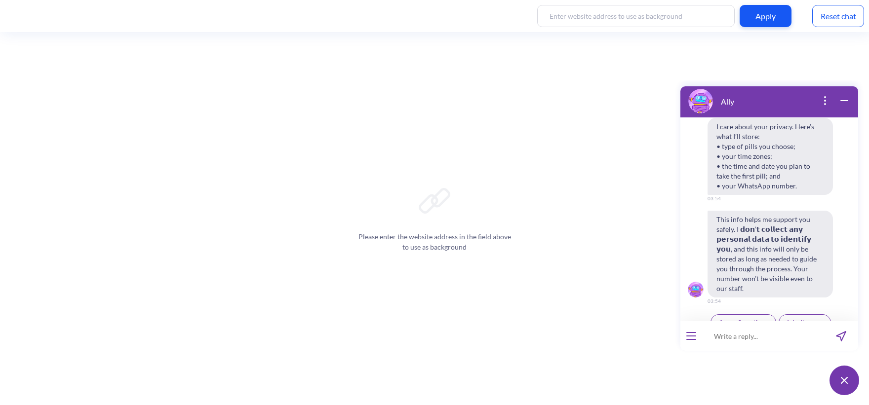
scroll to position [4879, 0]
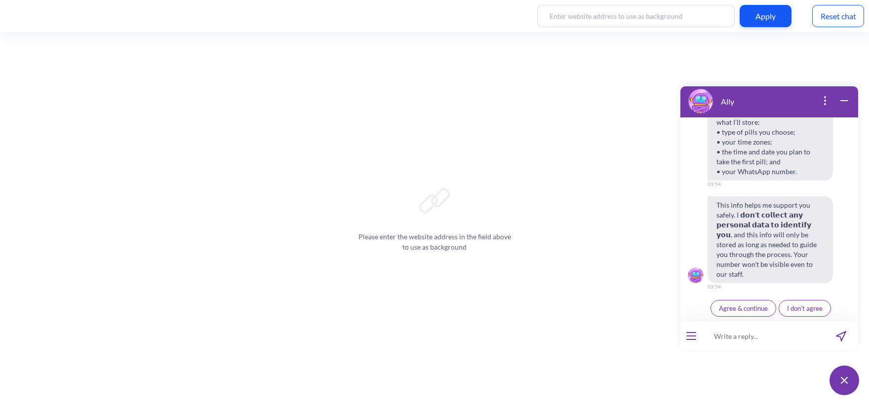
click at [750, 309] on span "Agree & continue" at bounding box center [743, 309] width 49 height 8
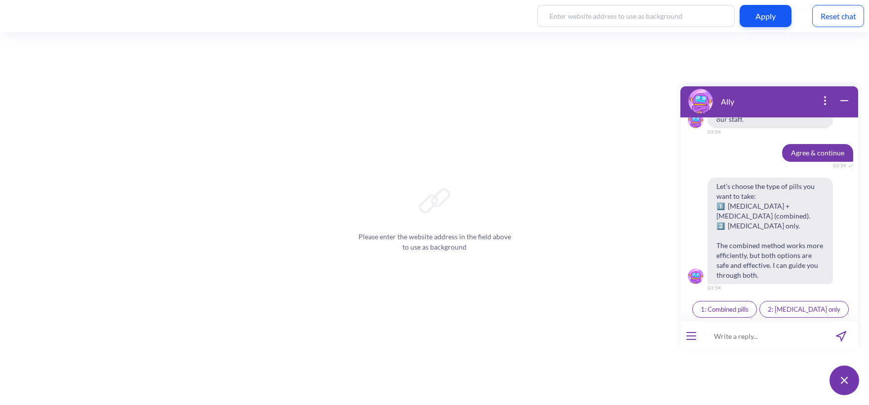
scroll to position [5035, 0]
click at [784, 312] on span "2: Misoprostol only" at bounding box center [804, 309] width 73 height 8
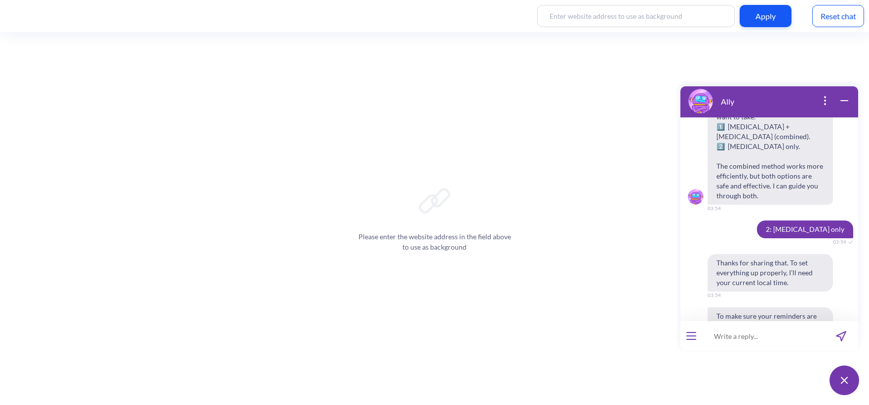
scroll to position [5156, 0]
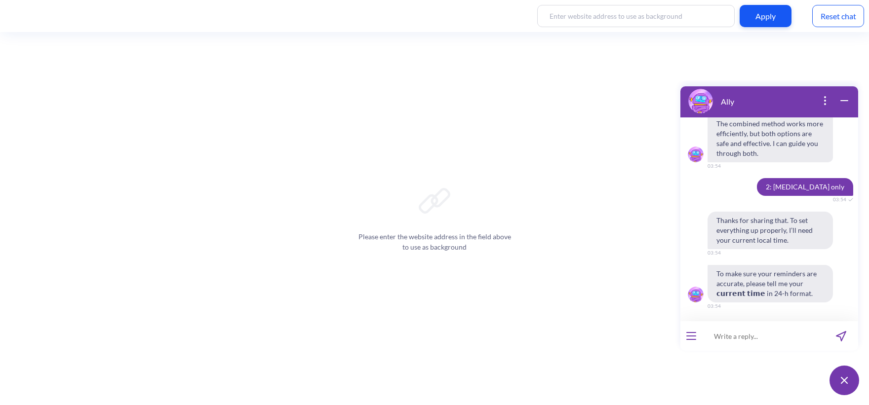
click at [735, 337] on input at bounding box center [763, 336] width 122 height 30
type input "15:54"
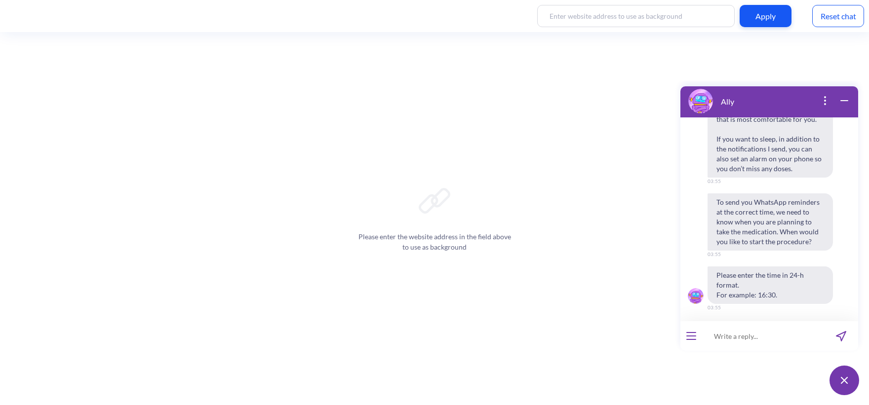
scroll to position [5507, 0]
click at [770, 331] on input at bounding box center [763, 336] width 122 height 30
type input "15:56"
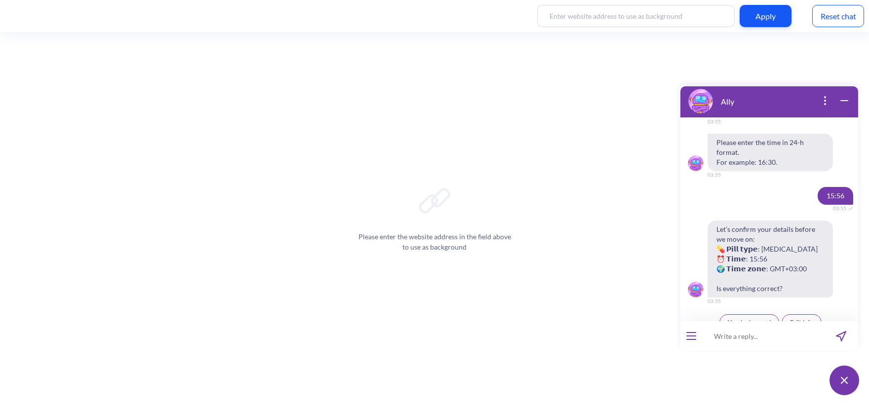
scroll to position [5653, 0]
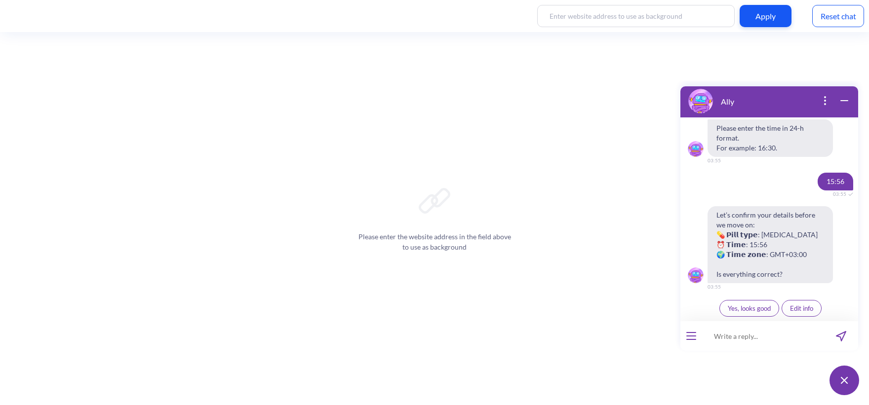
click at [755, 313] on button "Yes, looks good" at bounding box center [749, 308] width 60 height 17
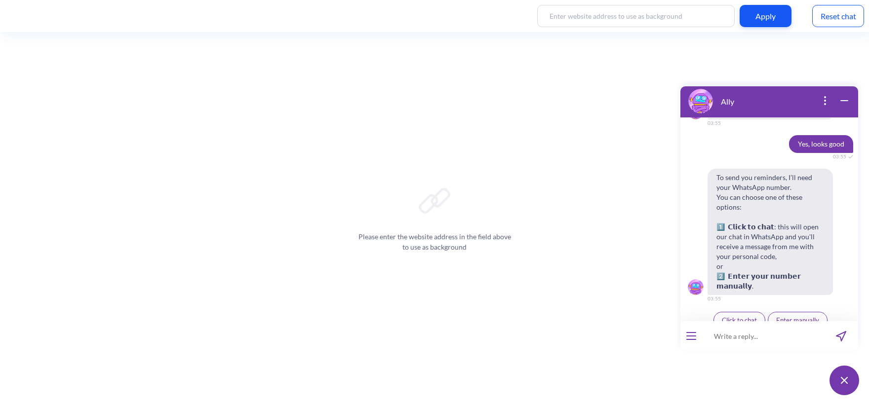
scroll to position [5819, 0]
click at [784, 314] on span "Enter manually" at bounding box center [797, 318] width 43 height 8
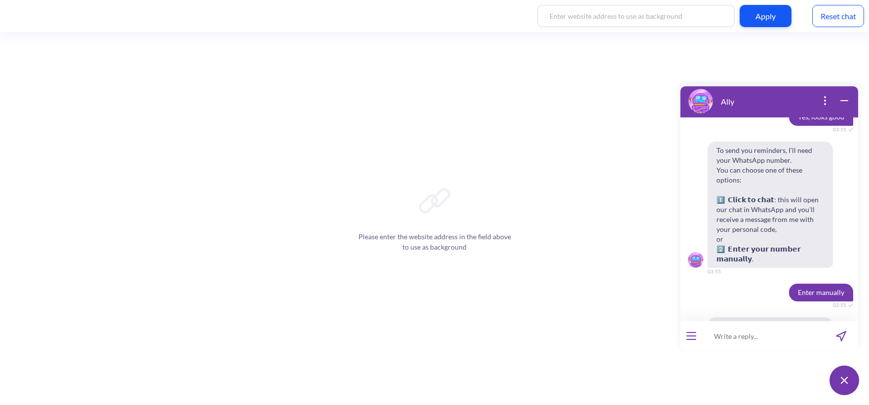
scroll to position [5886, 0]
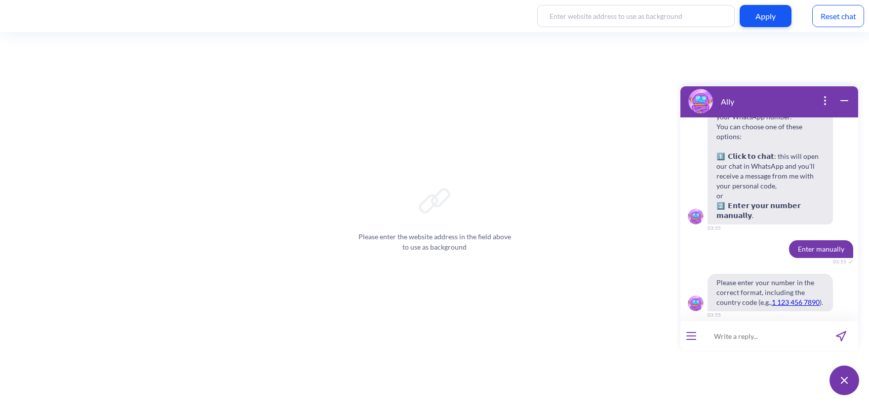
click at [779, 339] on input at bounding box center [763, 336] width 122 height 30
type input "380631739153"
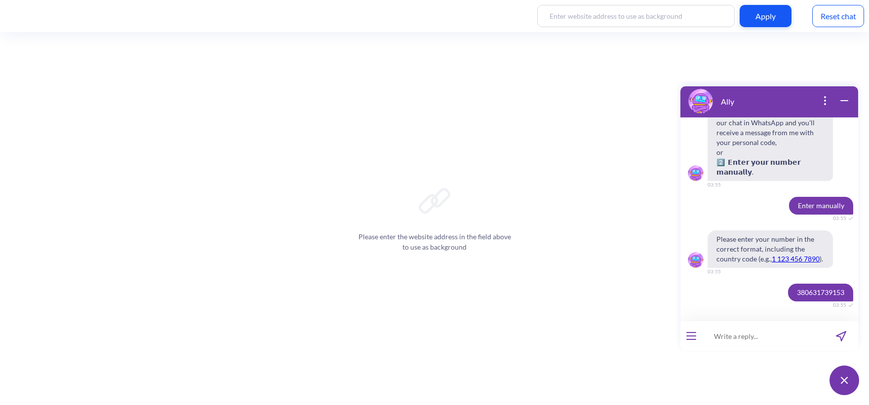
scroll to position [6032, 0]
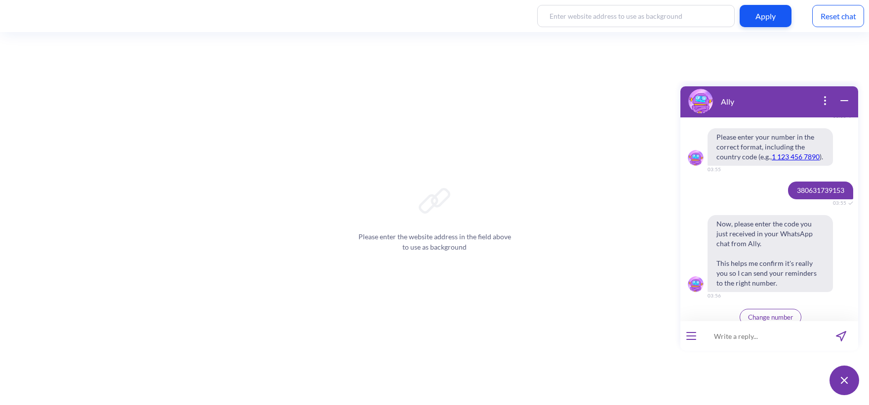
click at [687, 340] on icon "open menu" at bounding box center [691, 340] width 9 height 0
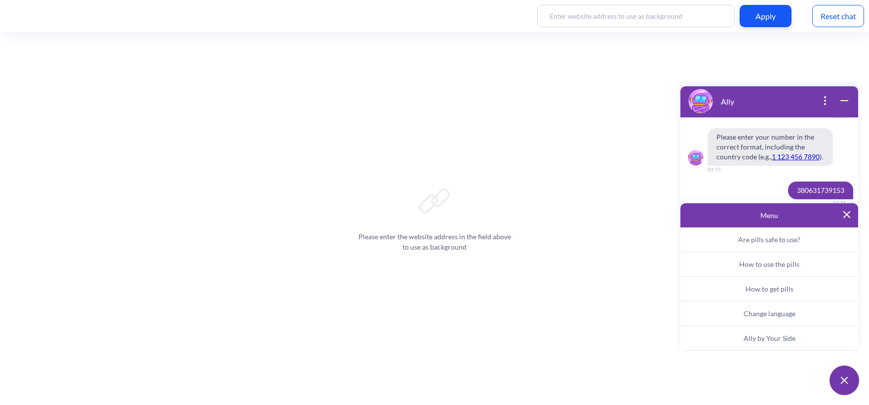
click at [792, 343] on button "Ally by Your Side" at bounding box center [769, 338] width 178 height 25
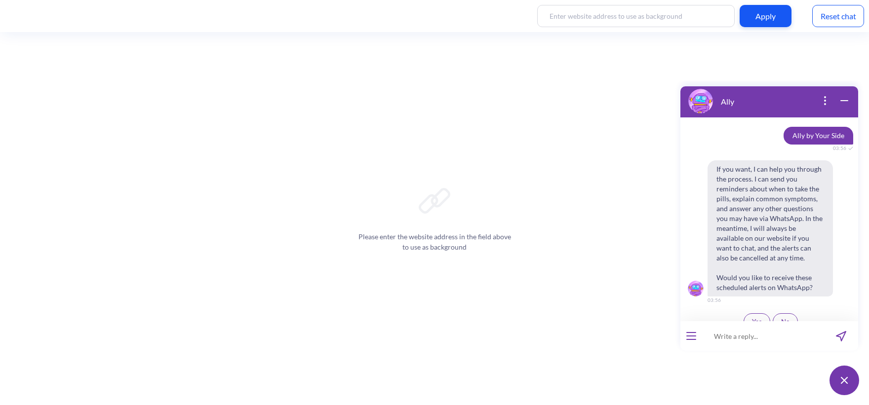
scroll to position [6218, 0]
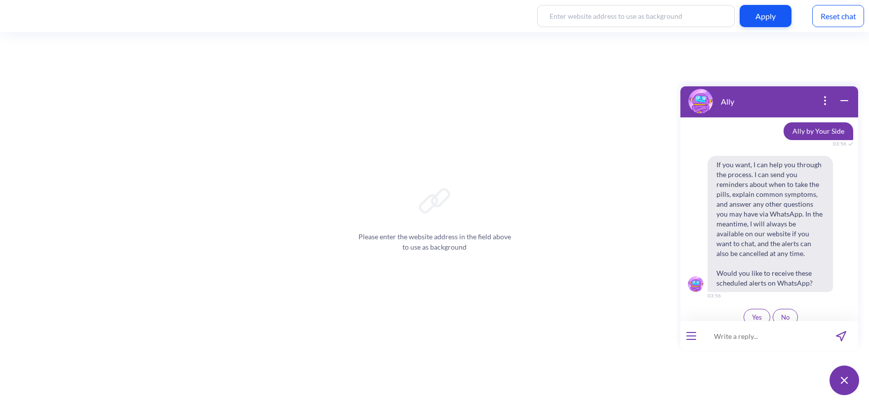
click at [754, 314] on span "Yes" at bounding box center [757, 318] width 10 height 8
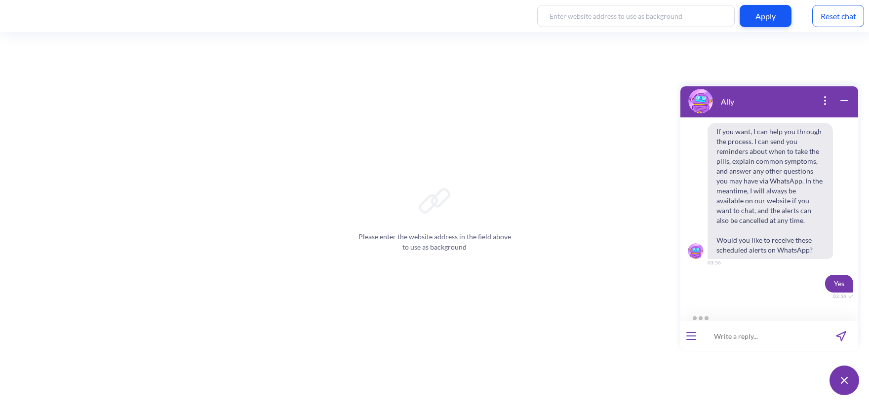
scroll to position [6344, 0]
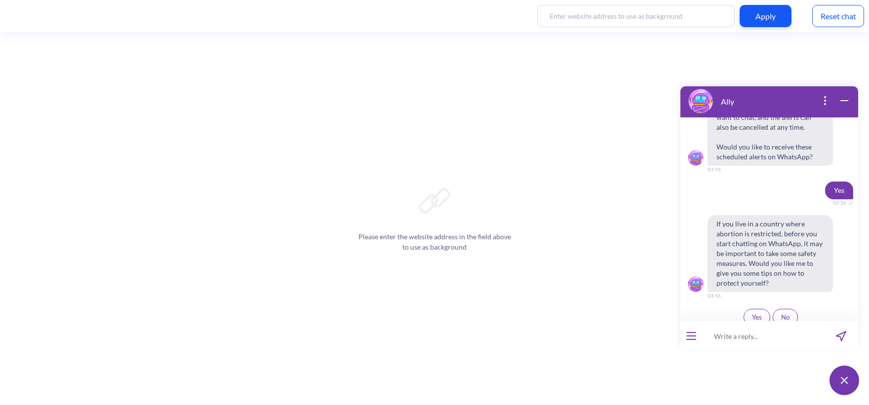
click at [753, 314] on span "Yes" at bounding box center [757, 318] width 10 height 8
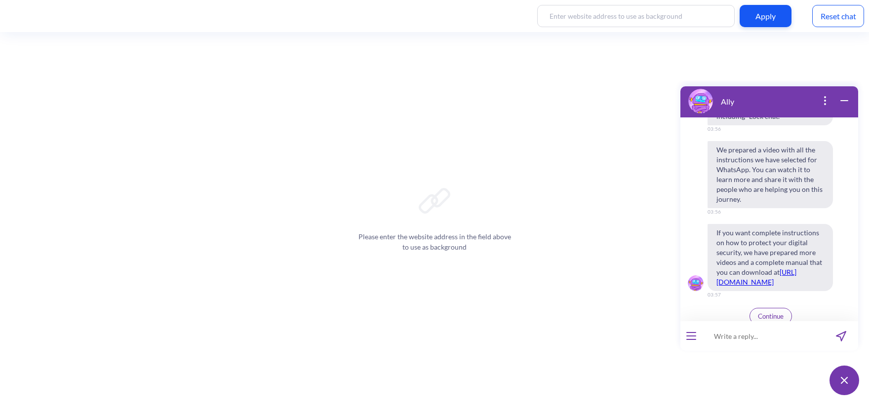
scroll to position [6686, 0]
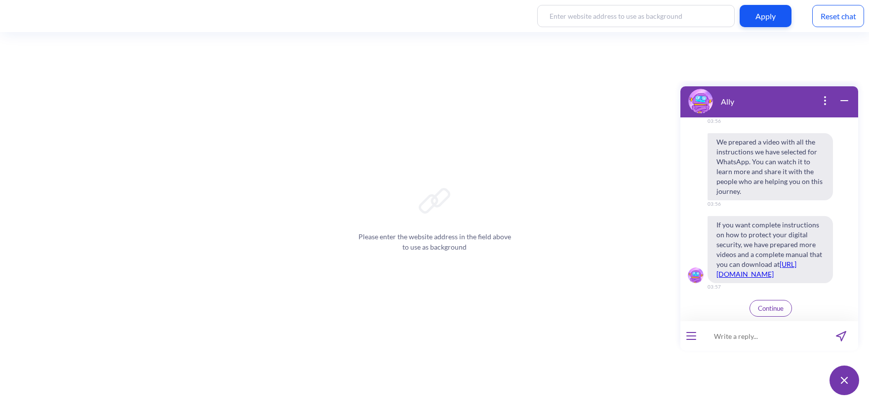
click at [759, 311] on span "Continue" at bounding box center [771, 309] width 26 height 8
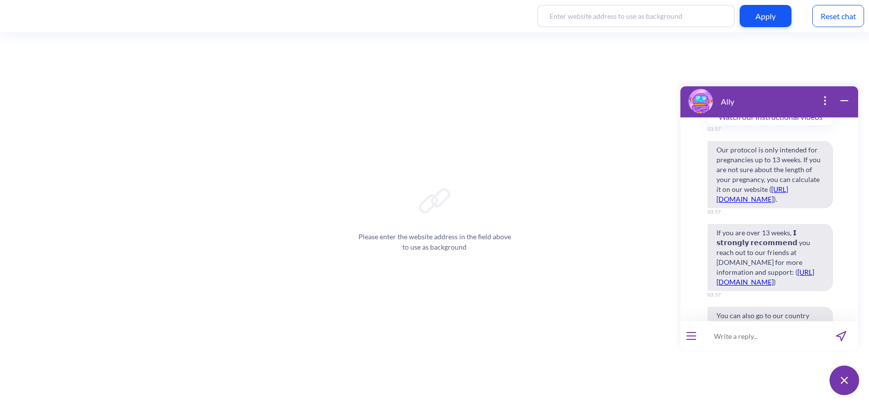
scroll to position [7203, 0]
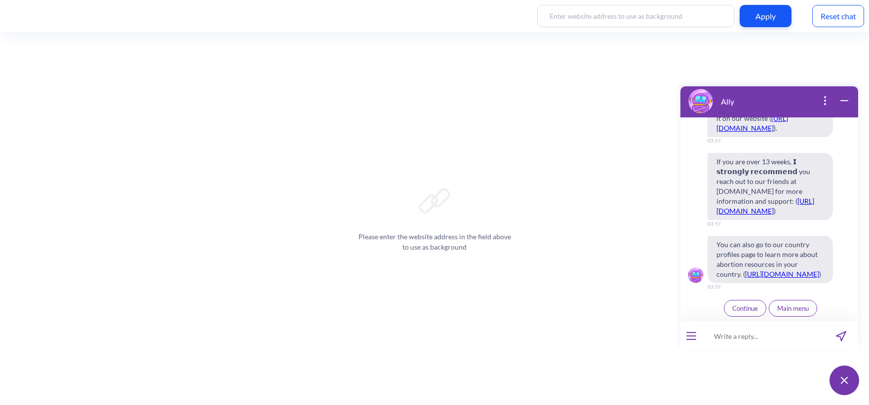
click at [736, 310] on span "Continue" at bounding box center [745, 309] width 26 height 8
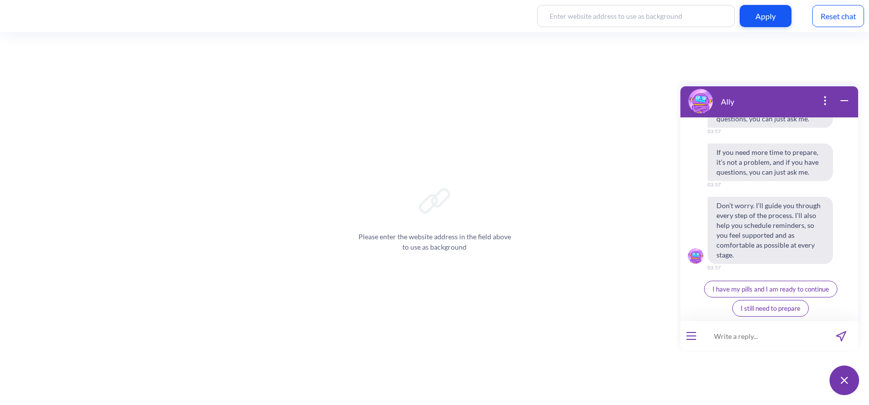
scroll to position [7661, 0]
click at [715, 296] on button "I have my pills and I am ready to continue" at bounding box center [770, 289] width 133 height 17
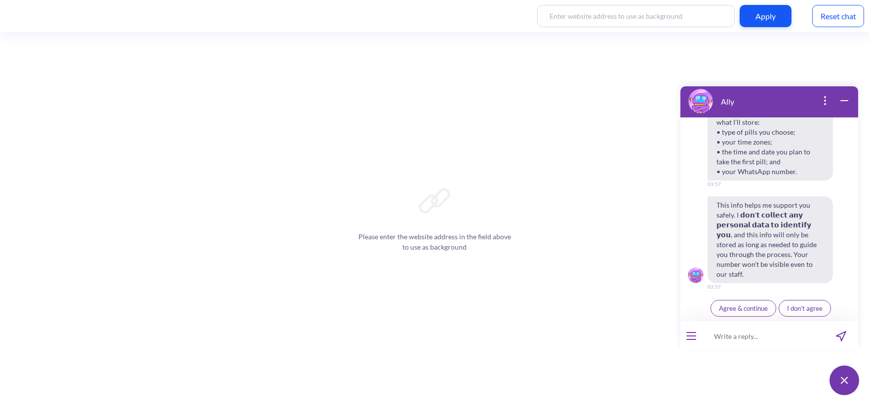
scroll to position [7871, 0]
click at [719, 305] on span "Agree & continue" at bounding box center [743, 309] width 49 height 8
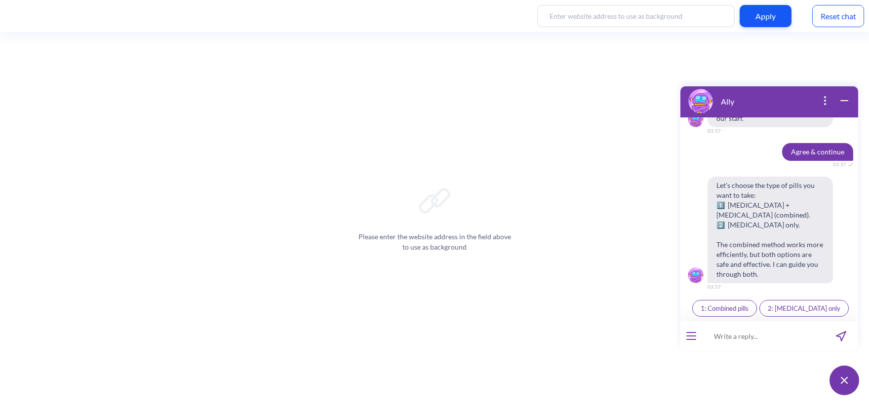
scroll to position [8027, 0]
click at [745, 308] on span "1: Combined pills" at bounding box center [725, 309] width 48 height 8
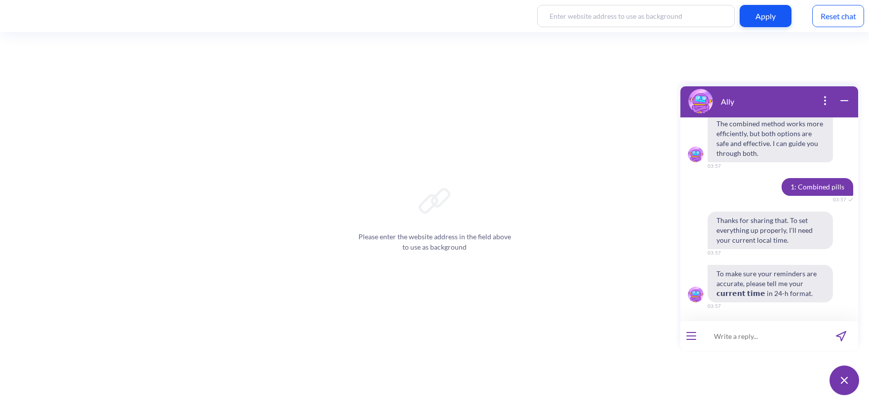
scroll to position [8148, 0]
click at [778, 340] on input at bounding box center [763, 336] width 122 height 30
type input "15:58"
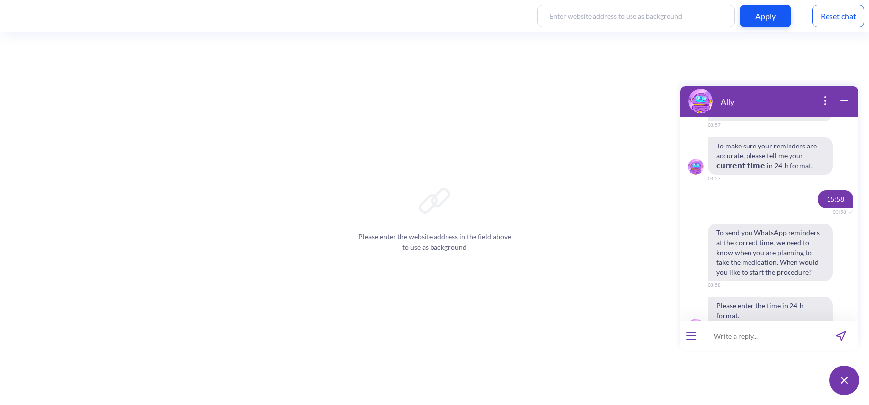
scroll to position [8308, 0]
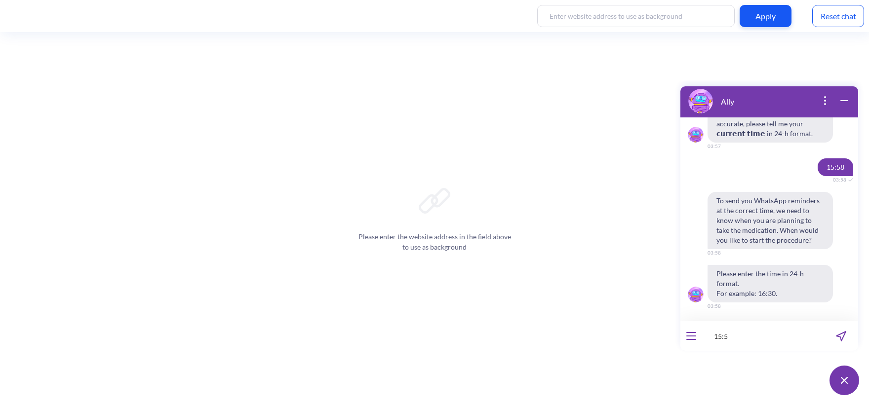
type input "15:59"
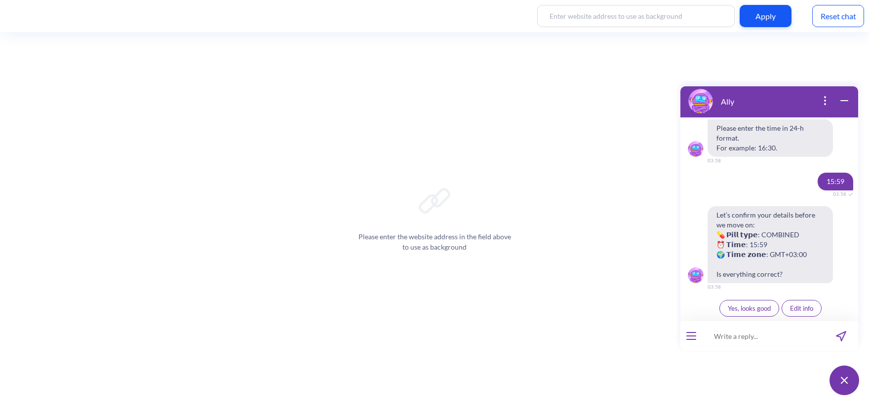
scroll to position [8453, 0]
click at [754, 310] on span "Yes, looks good" at bounding box center [749, 309] width 43 height 8
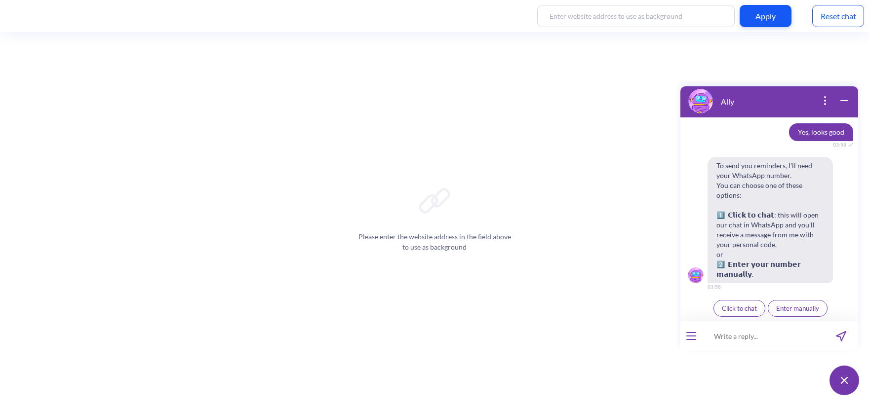
scroll to position [8619, 0]
click at [793, 308] on span "Enter manually" at bounding box center [797, 309] width 43 height 8
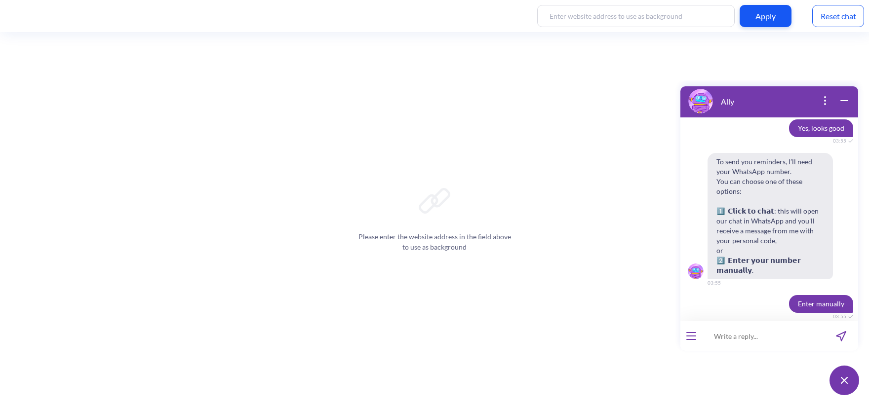
scroll to position [5919, 0]
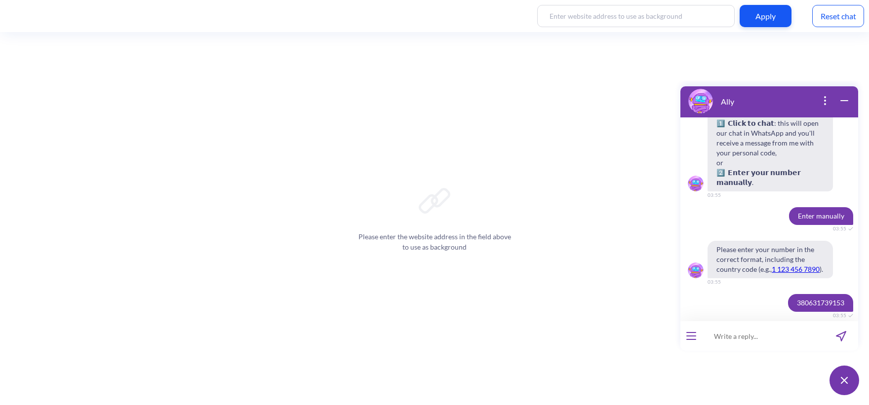
click at [813, 294] on span "380631739153" at bounding box center [820, 303] width 65 height 18
copy span "380631739153"
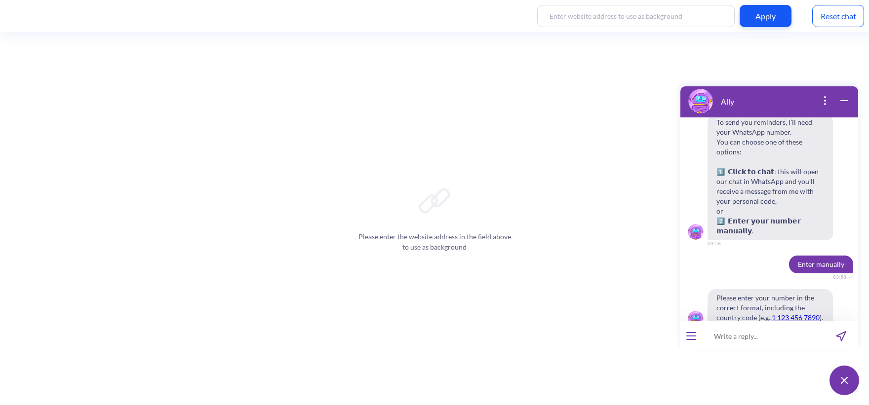
scroll to position [8687, 0]
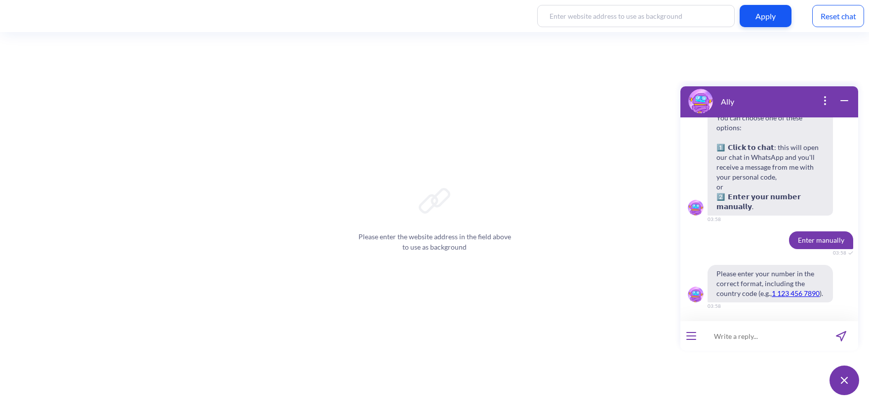
click at [724, 338] on input at bounding box center [763, 336] width 122 height 30
paste input "380631739153"
type input "380631739153"
click at [845, 334] on icon "send message" at bounding box center [840, 336] width 9 height 9
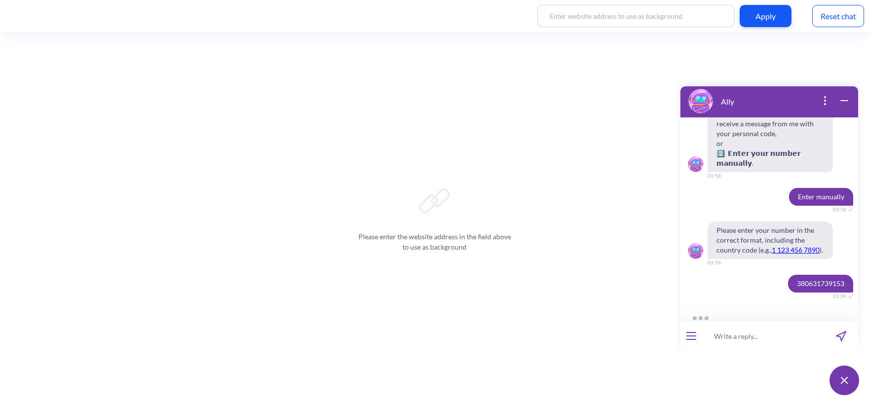
scroll to position [8833, 0]
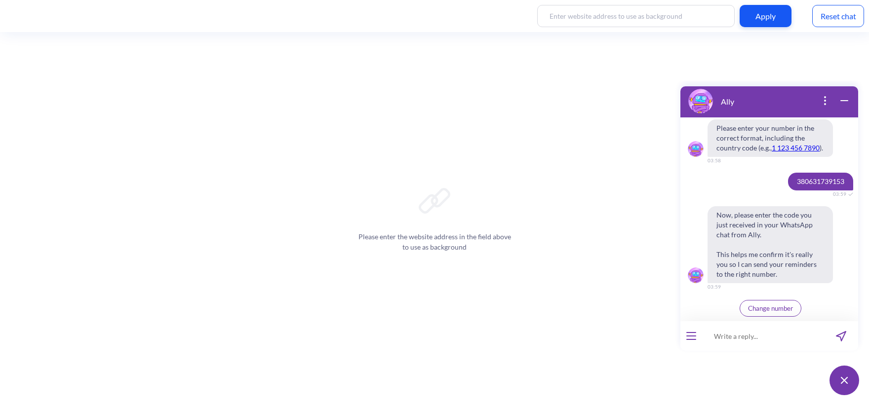
click at [757, 314] on button "Change number" at bounding box center [771, 308] width 62 height 17
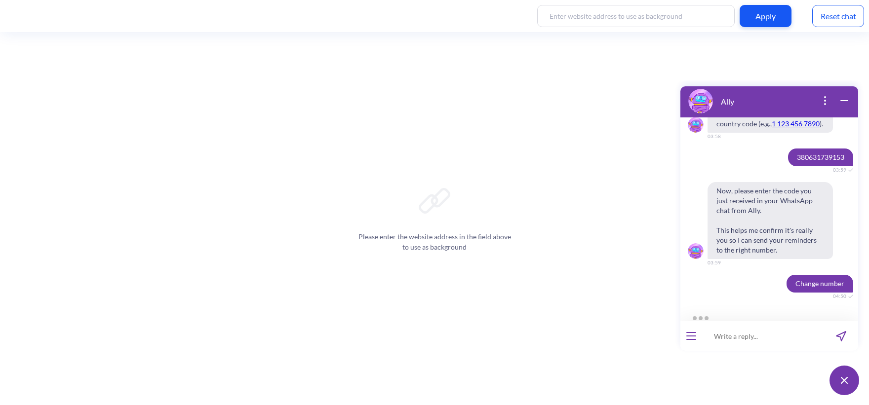
scroll to position [8857, 0]
click at [762, 342] on input at bounding box center [763, 336] width 122 height 30
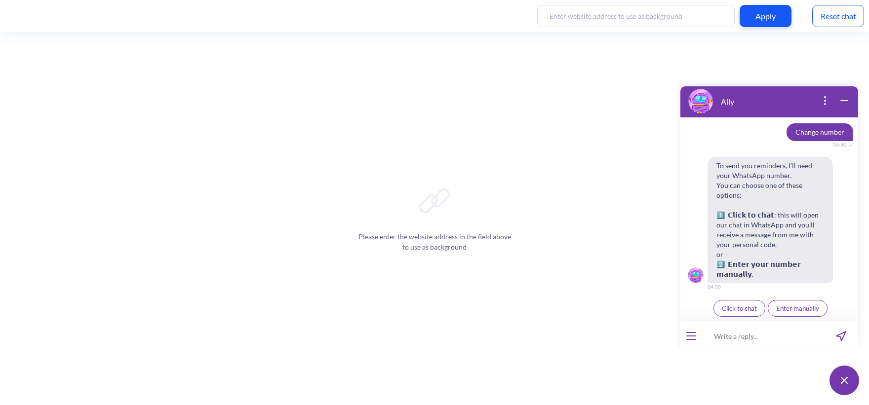
scroll to position [8999, 0]
click at [762, 342] on input at bounding box center [763, 336] width 122 height 30
click at [810, 309] on span "Enter manually" at bounding box center [797, 309] width 43 height 8
click at [759, 338] on input at bounding box center [763, 336] width 122 height 30
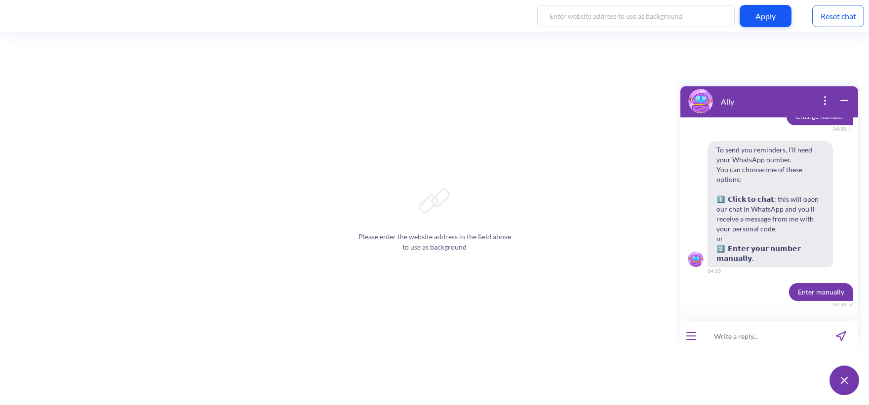
scroll to position [9023, 0]
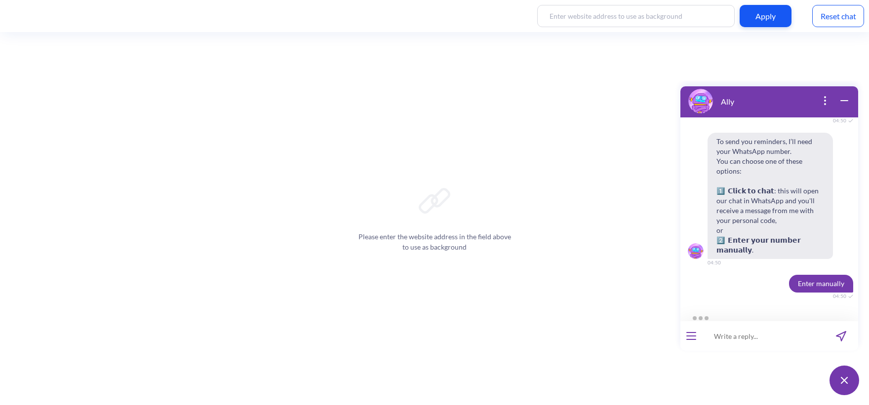
click at [753, 340] on input at bounding box center [763, 336] width 122 height 30
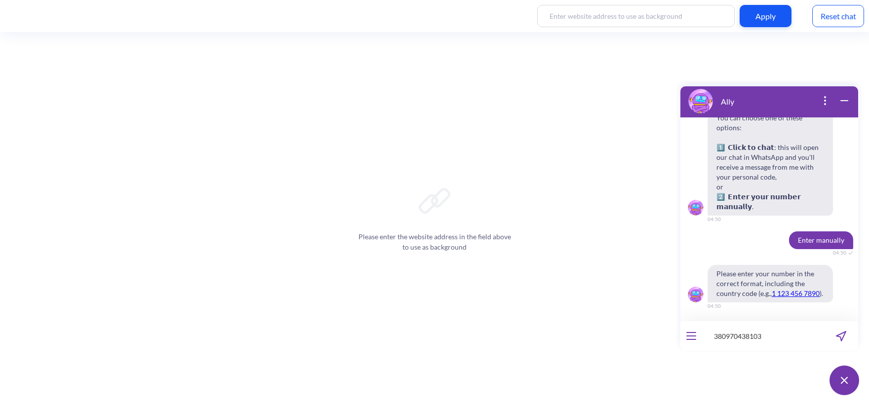
type input "380970438103"
click at [842, 340] on icon "send message" at bounding box center [840, 336] width 9 height 9
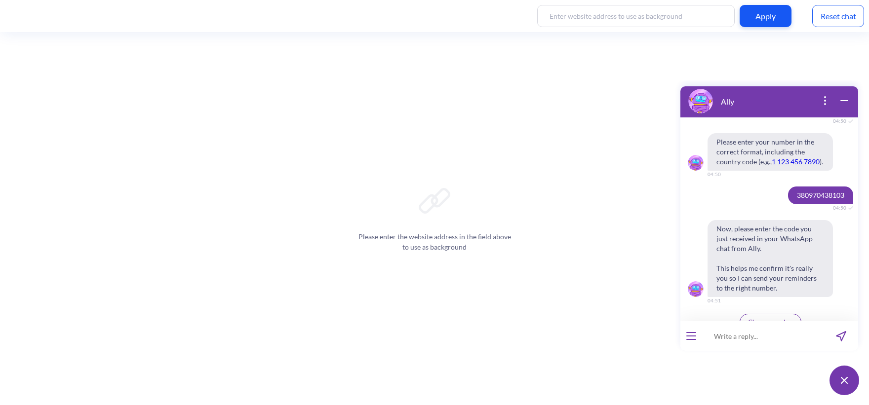
scroll to position [9212, 0]
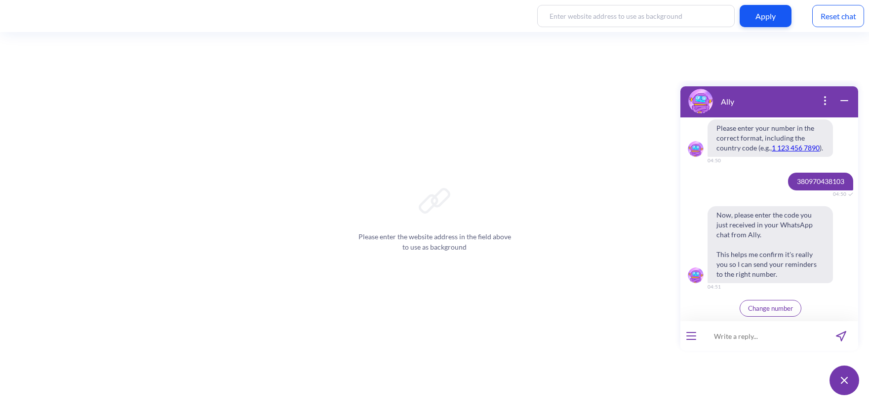
click at [742, 341] on input at bounding box center [763, 336] width 122 height 30
type input "824563"
click at [839, 333] on icon "send message" at bounding box center [841, 336] width 10 height 10
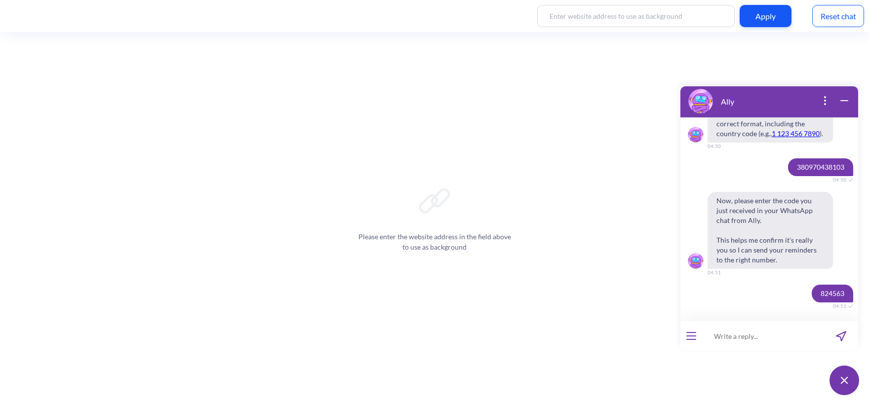
click at [748, 204] on span "Now, please enter the code you just received in your WhatsApp chat from Ally. T…" at bounding box center [770, 230] width 125 height 77
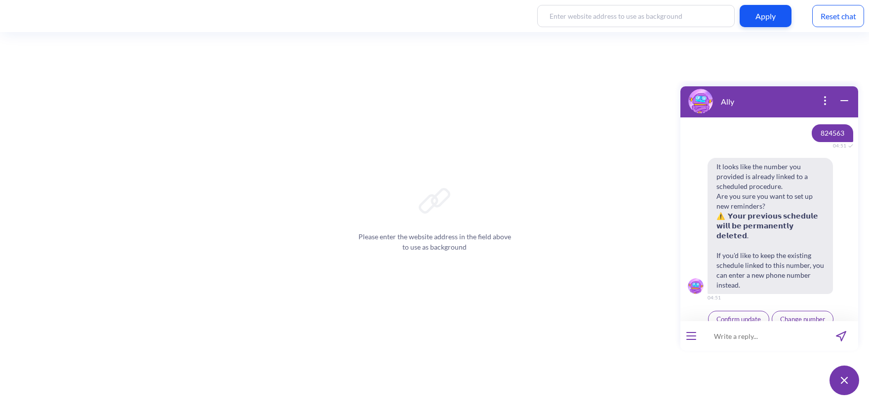
scroll to position [9388, 0]
click at [752, 313] on span "Confirm update" at bounding box center [738, 317] width 44 height 8
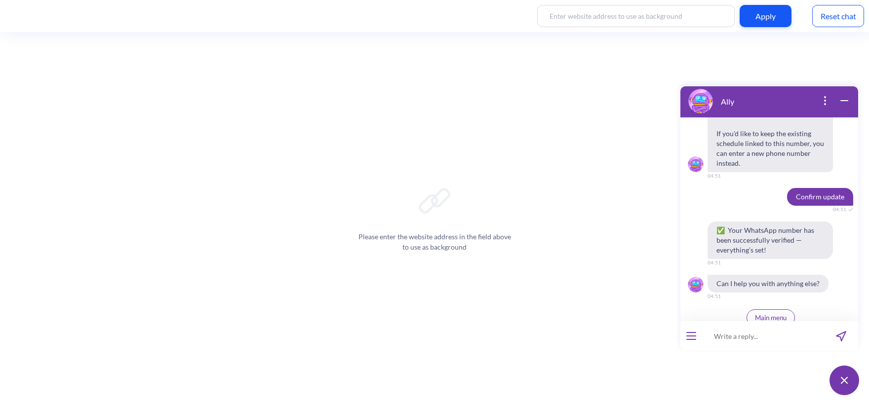
scroll to position [9508, 0]
click at [736, 235] on span "✅ Your WhatsApp number has been successfully verified — everything’s set!" at bounding box center [770, 240] width 125 height 38
click at [762, 191] on div "Confirm update 04:51" at bounding box center [769, 196] width 178 height 18
click at [829, 9] on div "Reset chat" at bounding box center [838, 16] width 52 height 22
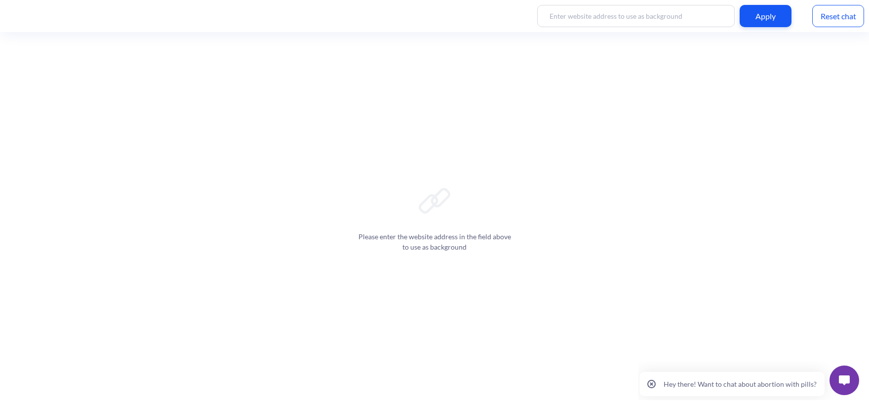
click at [848, 380] on img at bounding box center [844, 381] width 11 height 10
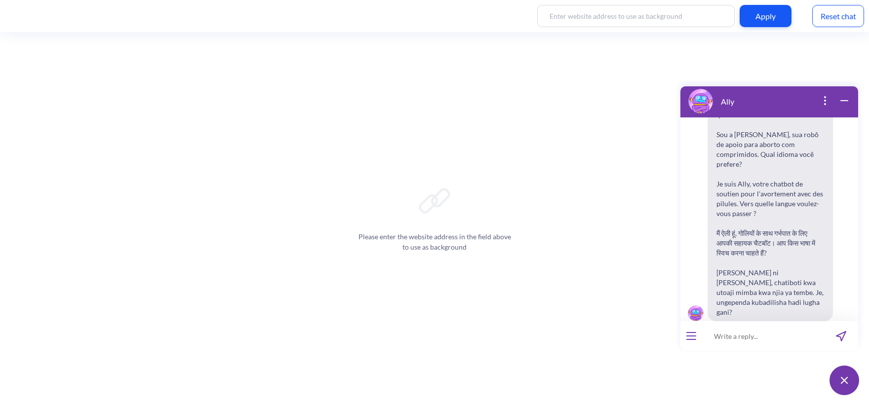
scroll to position [154, 0]
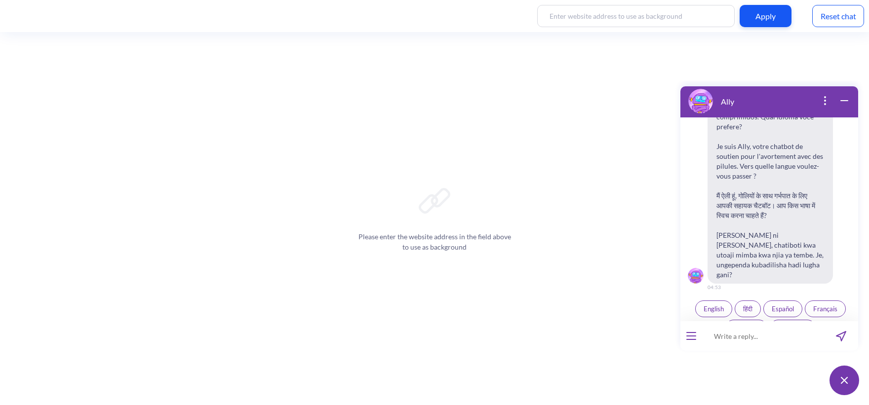
click at [705, 305] on span "English" at bounding box center [714, 309] width 20 height 8
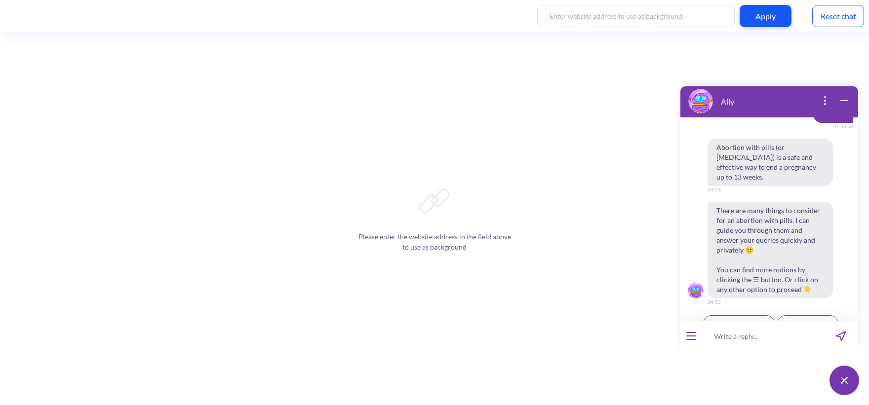
scroll to position [353, 0]
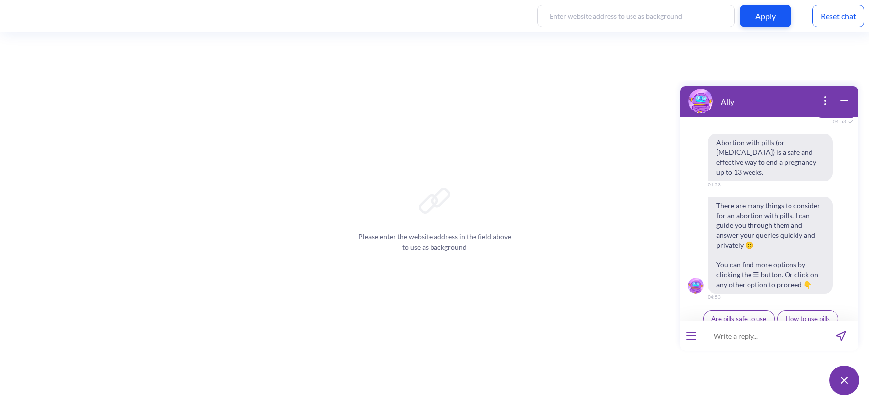
click at [694, 340] on icon "open menu" at bounding box center [691, 340] width 9 height 0
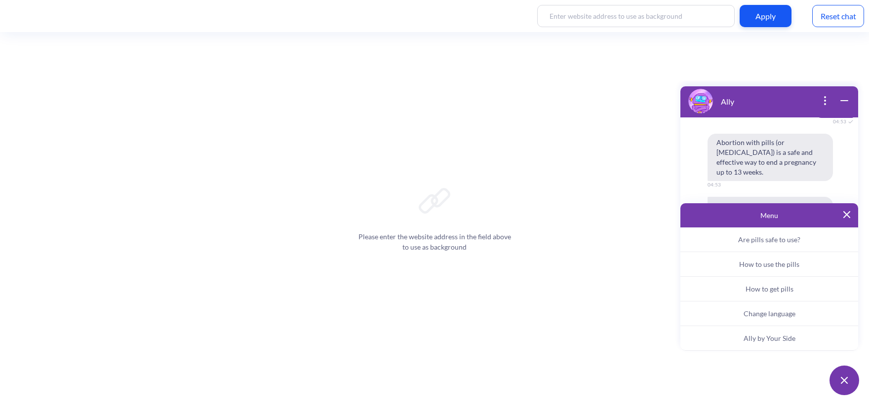
click at [738, 340] on button "Ally by Your Side" at bounding box center [769, 338] width 178 height 25
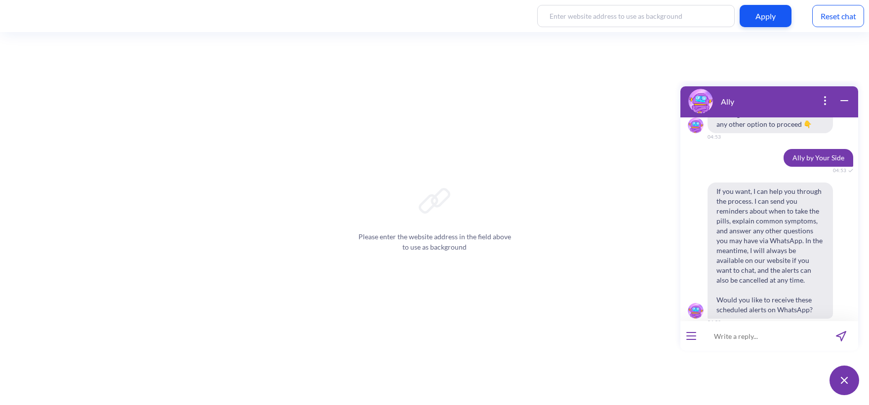
scroll to position [519, 0]
